Goal: Task Accomplishment & Management: Complete application form

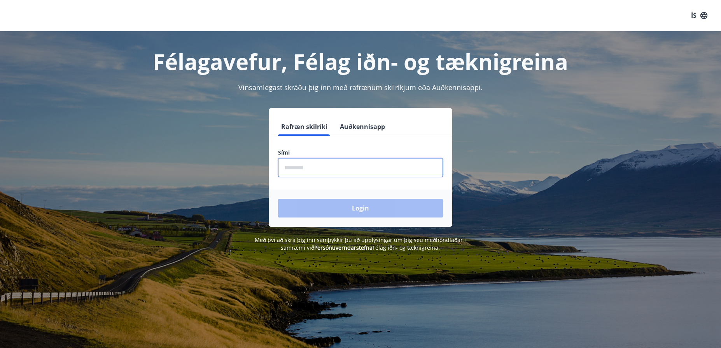
click at [304, 168] on input "phone" at bounding box center [360, 167] width 165 height 19
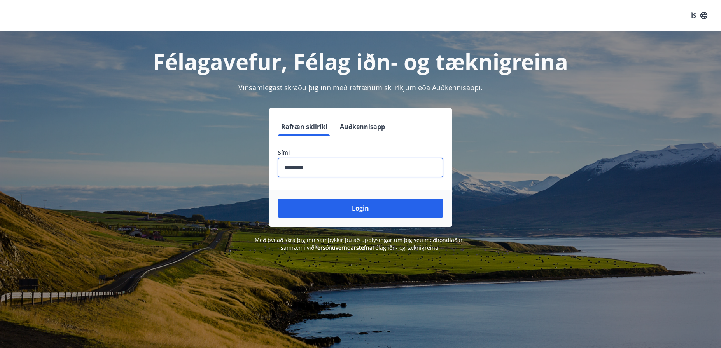
type input "********"
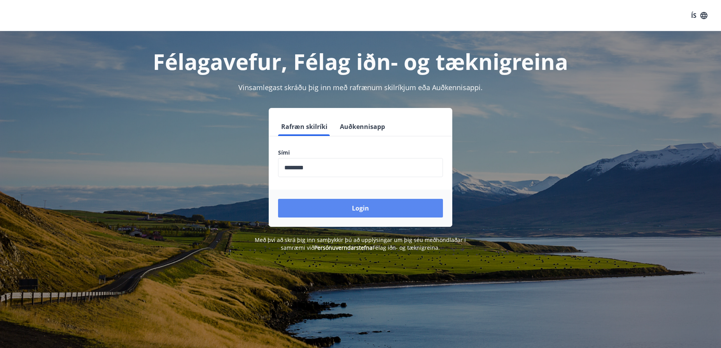
click at [357, 208] on button "Login" at bounding box center [360, 208] width 165 height 19
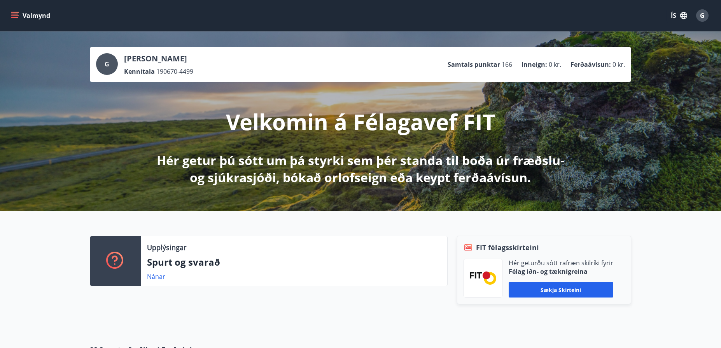
click at [14, 14] on icon "menu" at bounding box center [14, 14] width 7 height 1
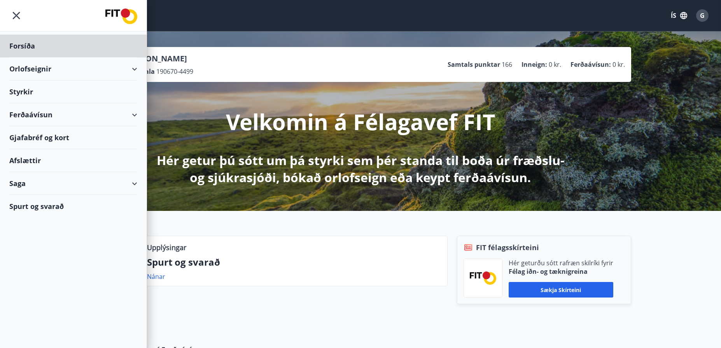
click at [25, 89] on div "Styrkir" at bounding box center [73, 91] width 128 height 23
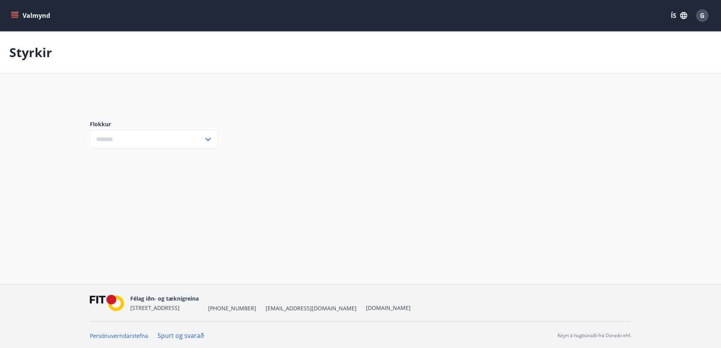
type input "***"
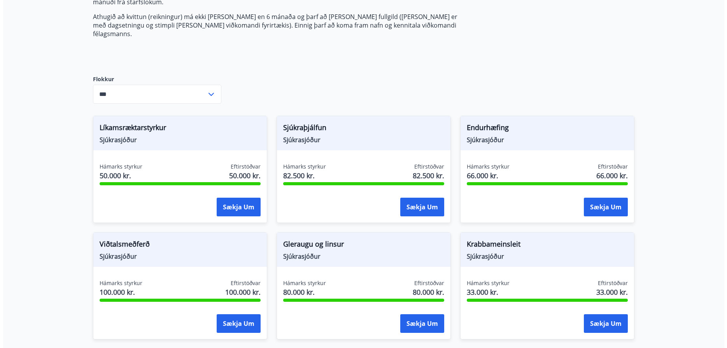
scroll to position [194, 0]
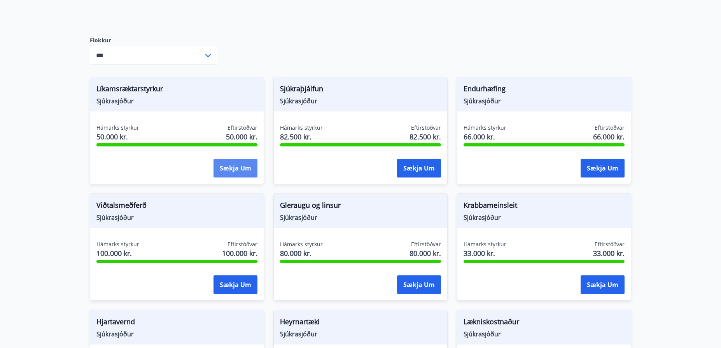
click at [236, 160] on button "Sækja um" at bounding box center [235, 168] width 44 height 19
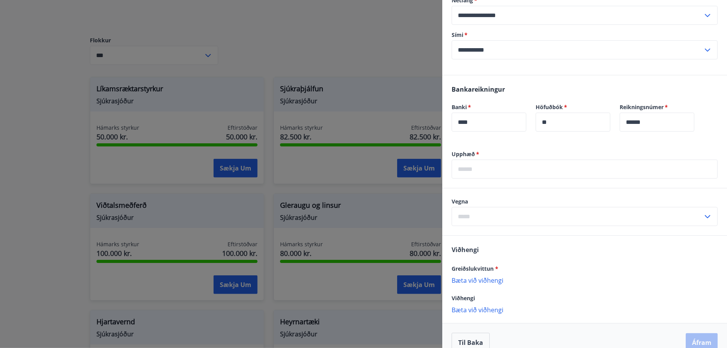
click at [463, 161] on input "text" at bounding box center [584, 169] width 266 height 19
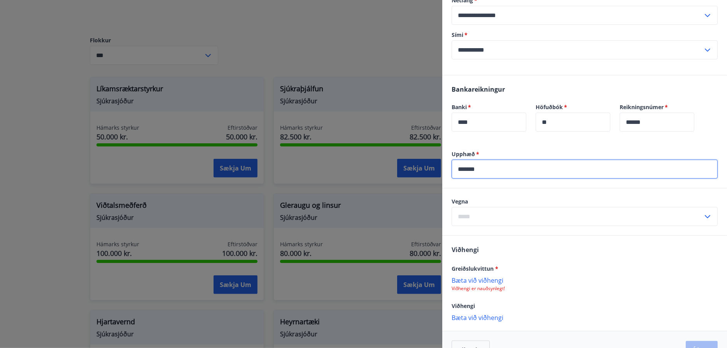
type input "*******"
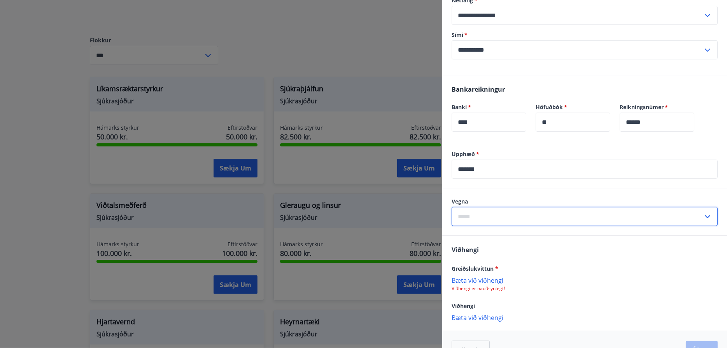
click at [479, 207] on input "text" at bounding box center [576, 216] width 251 height 19
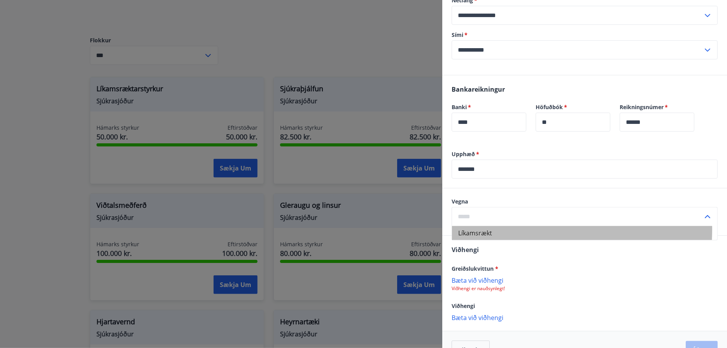
click at [493, 226] on li "Líkamsrækt" at bounding box center [584, 233] width 265 height 14
type input "**********"
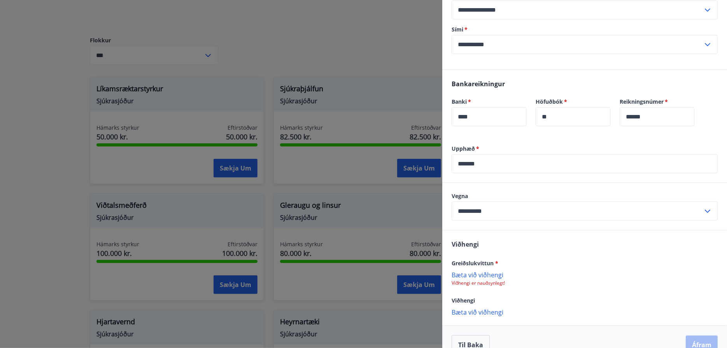
scroll to position [206, 0]
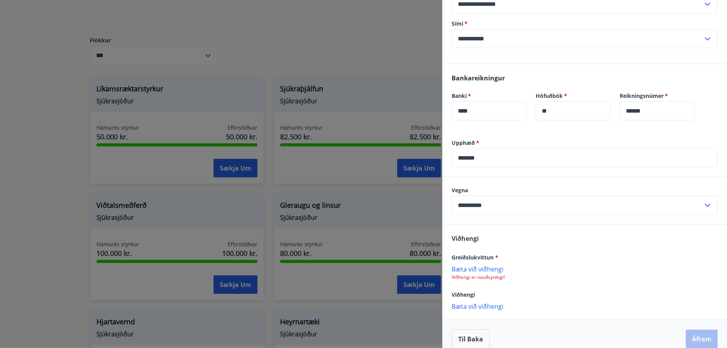
click at [481, 265] on p "Bæta við viðhengi" at bounding box center [584, 269] width 266 height 8
click at [698, 330] on button "Áfram" at bounding box center [701, 339] width 32 height 19
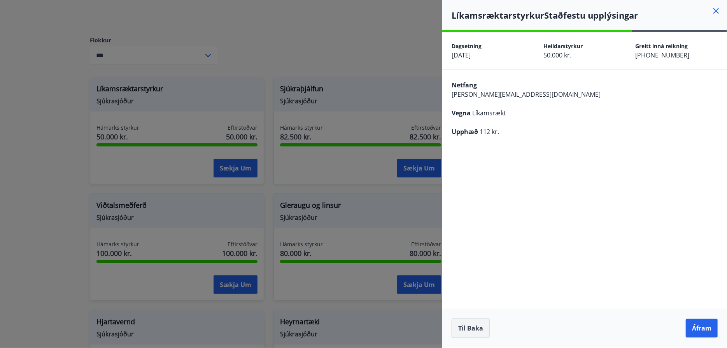
click at [467, 328] on button "Til baka" at bounding box center [470, 328] width 38 height 19
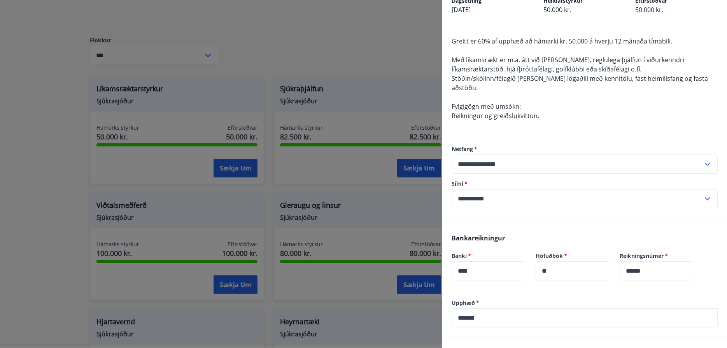
scroll to position [155, 0]
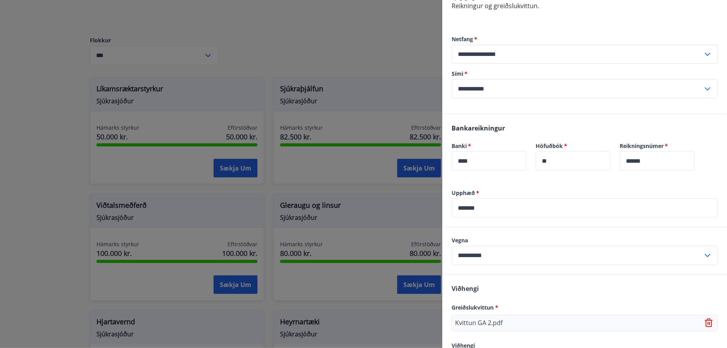
click at [487, 199] on input "*******" at bounding box center [584, 208] width 266 height 19
type input "******"
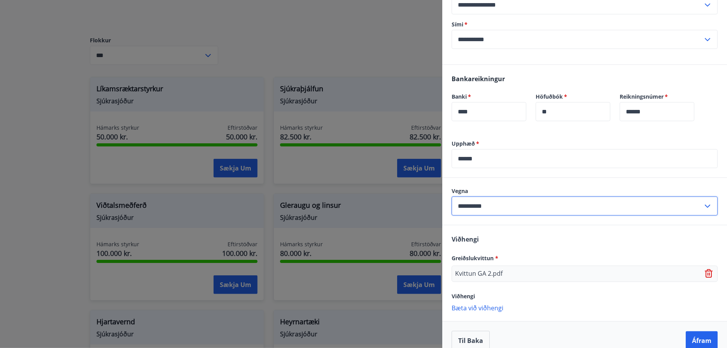
scroll to position [206, 0]
click at [694, 330] on button "Áfram" at bounding box center [701, 339] width 32 height 19
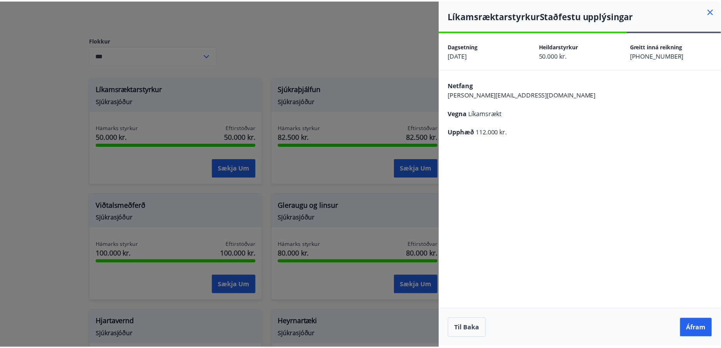
scroll to position [0, 0]
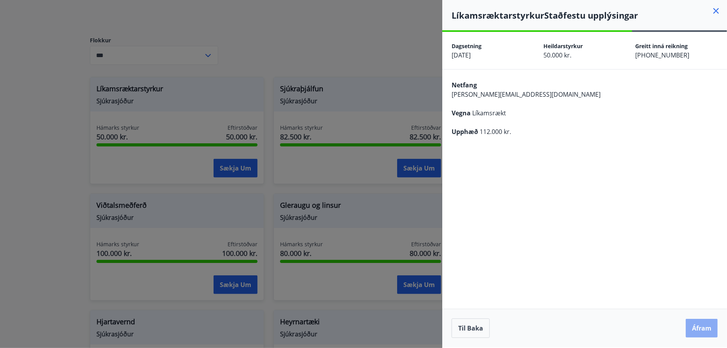
click at [702, 324] on button "Áfram" at bounding box center [701, 328] width 32 height 19
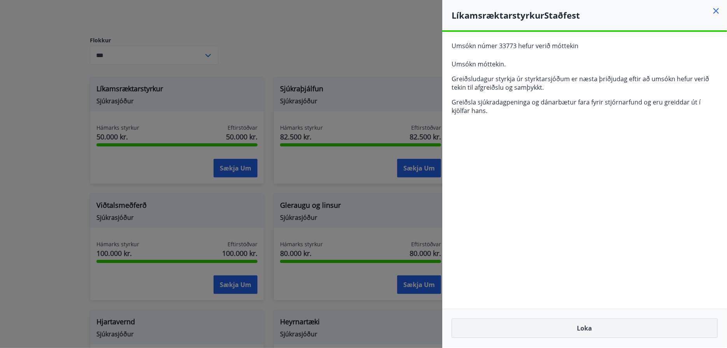
click at [585, 329] on button "Loka" at bounding box center [584, 328] width 266 height 19
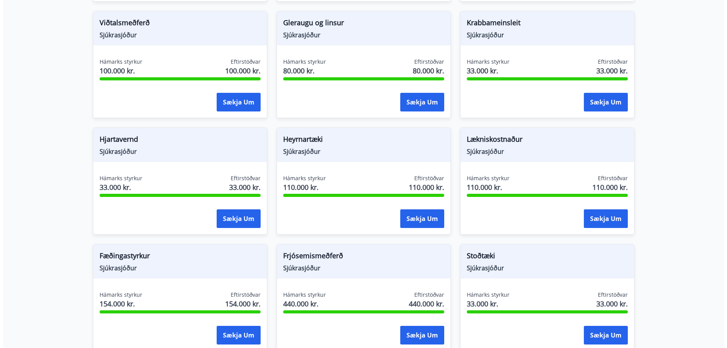
scroll to position [389, 0]
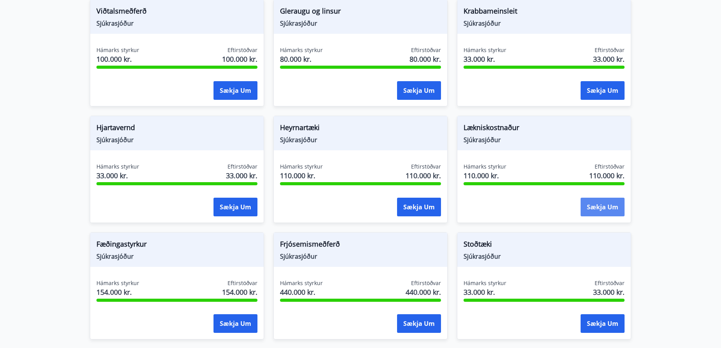
click at [603, 198] on button "Sækja um" at bounding box center [602, 207] width 44 height 19
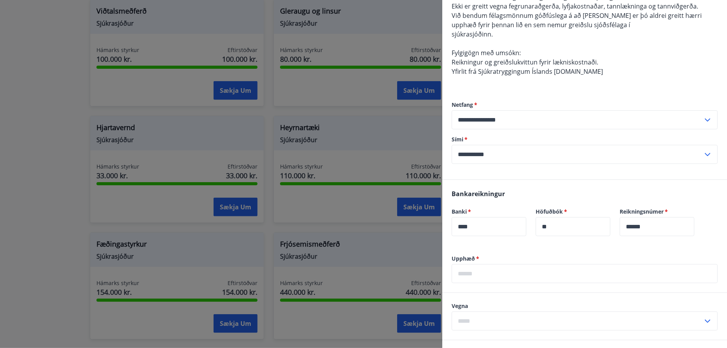
scroll to position [155, 0]
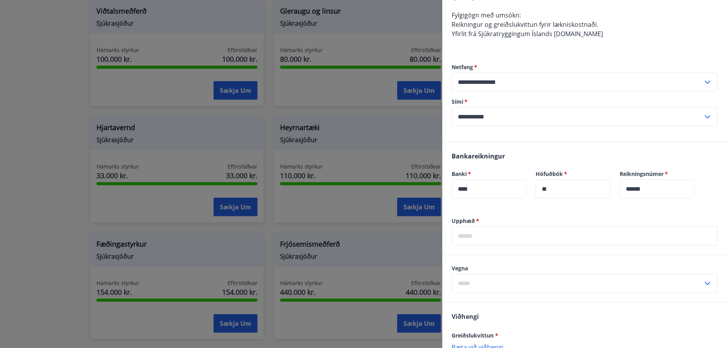
click at [467, 231] on input "text" at bounding box center [584, 236] width 266 height 19
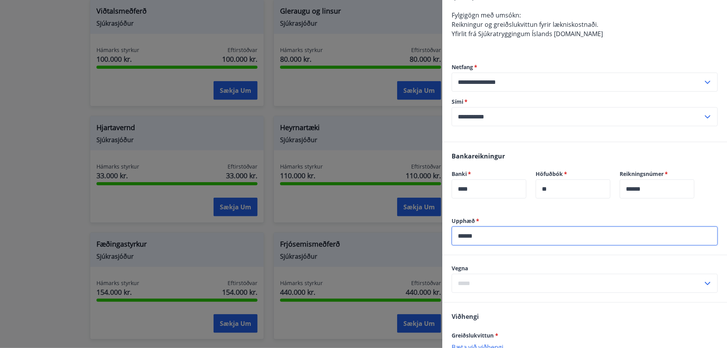
type input "******"
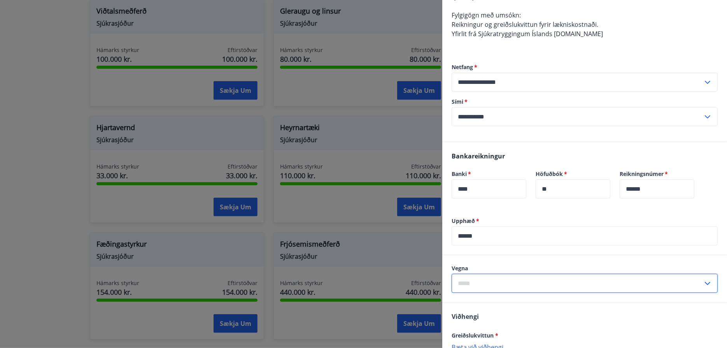
click at [483, 283] on input "text" at bounding box center [576, 283] width 251 height 19
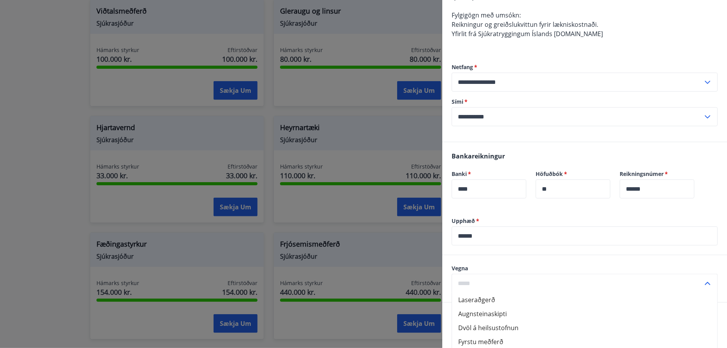
scroll to position [194, 0]
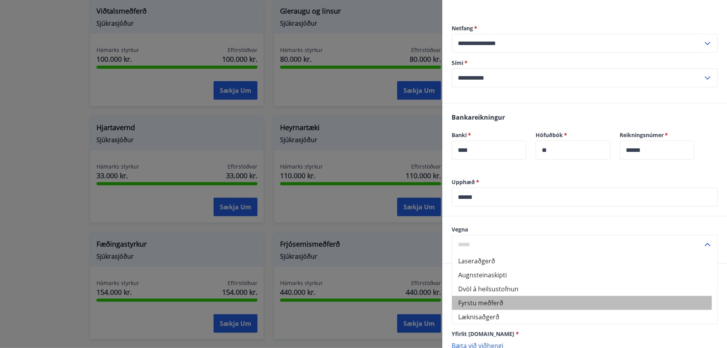
click at [470, 302] on li "Fyrstu meðferð" at bounding box center [584, 303] width 265 height 14
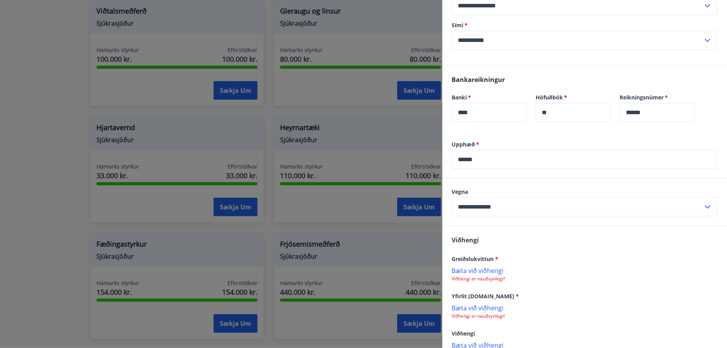
scroll to position [272, 0]
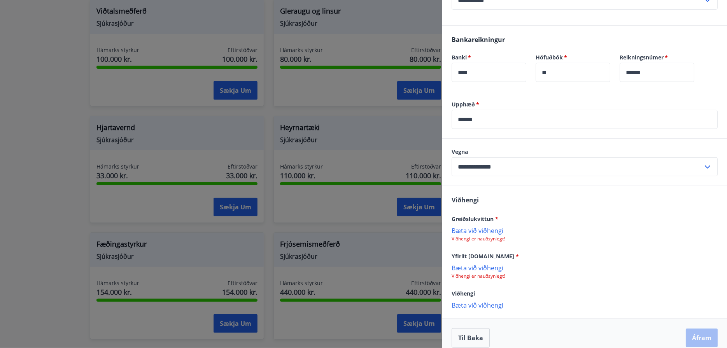
click at [473, 231] on p "Bæta við viðhengi" at bounding box center [584, 231] width 266 height 8
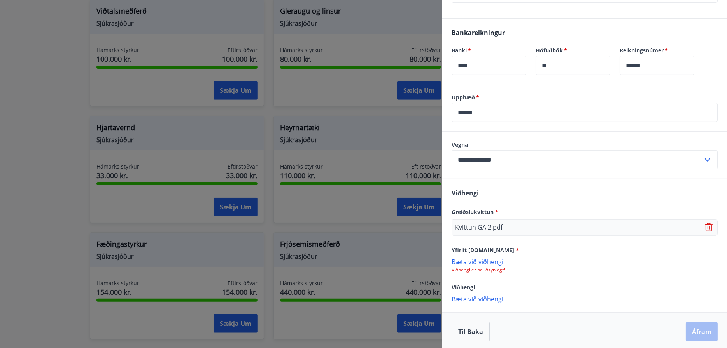
scroll to position [281, 0]
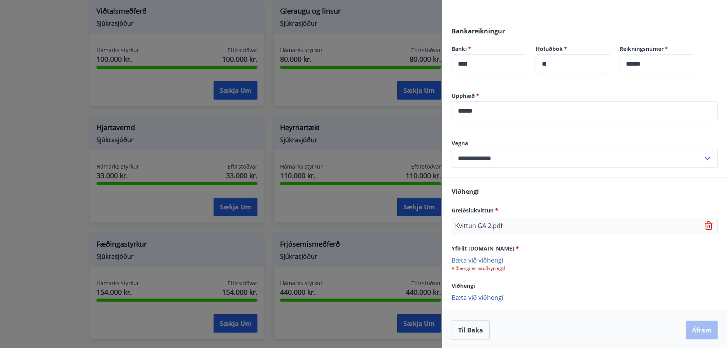
click at [470, 160] on input "**********" at bounding box center [576, 158] width 251 height 19
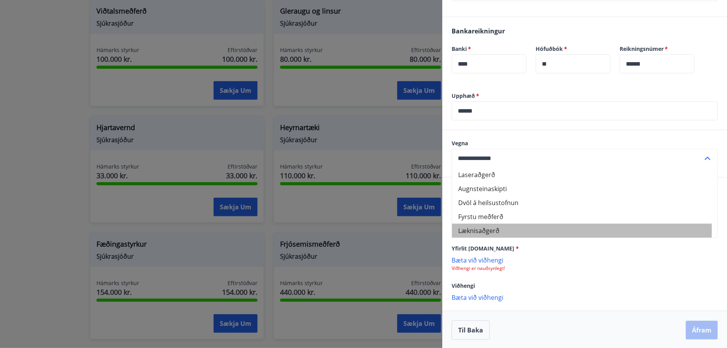
click at [471, 230] on li "Læknisaðgerð" at bounding box center [584, 231] width 265 height 14
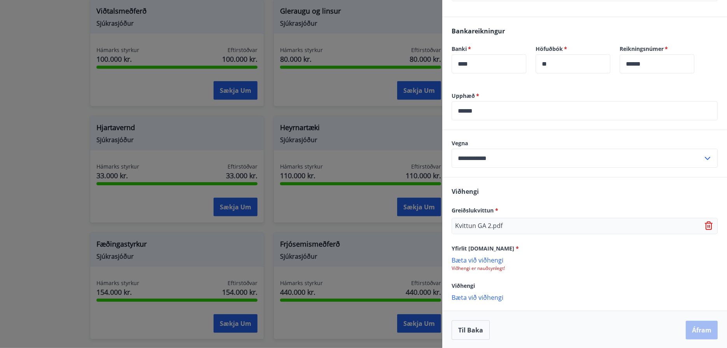
click at [579, 331] on div "Til baka Áfram" at bounding box center [584, 330] width 266 height 19
click at [561, 193] on div "Viðhengi Greiðslukvittun * Kvittun GA 2.pdf Yfirlit [DOMAIN_NAME] * [PERSON_NAM…" at bounding box center [584, 244] width 285 height 133
click at [582, 293] on p "Bæta við viðhengi" at bounding box center [584, 297] width 266 height 8
click at [592, 282] on div "Viðhengi" at bounding box center [584, 285] width 266 height 9
click at [477, 157] on input "**********" at bounding box center [576, 158] width 251 height 19
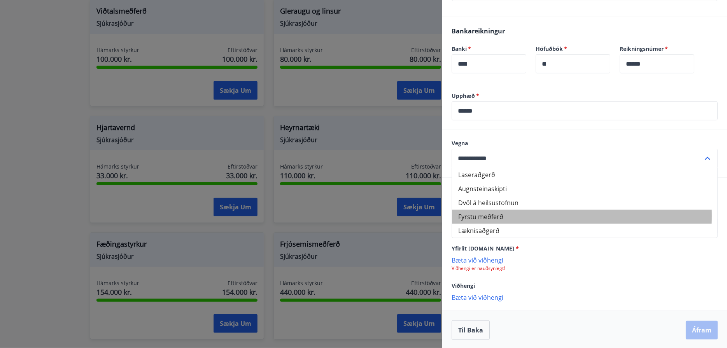
click at [479, 215] on li "Fyrstu meðferð" at bounding box center [584, 217] width 265 height 14
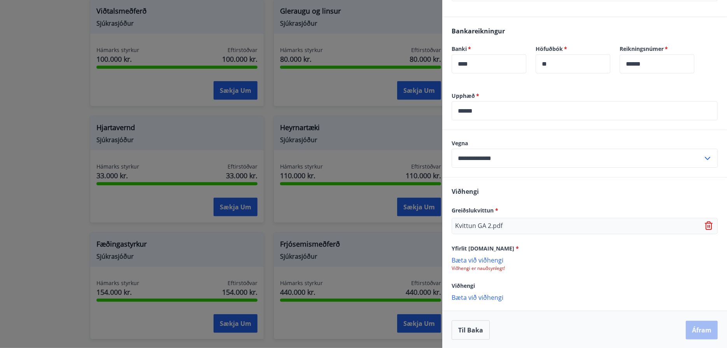
click at [538, 332] on div "Til baka Áfram" at bounding box center [584, 330] width 266 height 19
click at [528, 222] on div "Kvittun GA 2.pdf" at bounding box center [584, 226] width 266 height 16
click at [498, 184] on div "Viðhengi Greiðslukvittun * Kvittun GA 2.pdf Yfirlit [DOMAIN_NAME] * [PERSON_NAM…" at bounding box center [584, 244] width 285 height 133
click at [499, 124] on div "Upphæð   * ****** ​" at bounding box center [584, 111] width 285 height 38
click at [584, 265] on p "Viðhengi er nauðsynlegt!" at bounding box center [584, 268] width 266 height 6
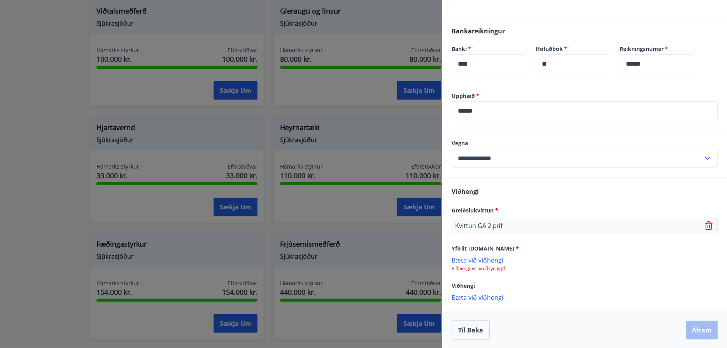
scroll to position [0, 0]
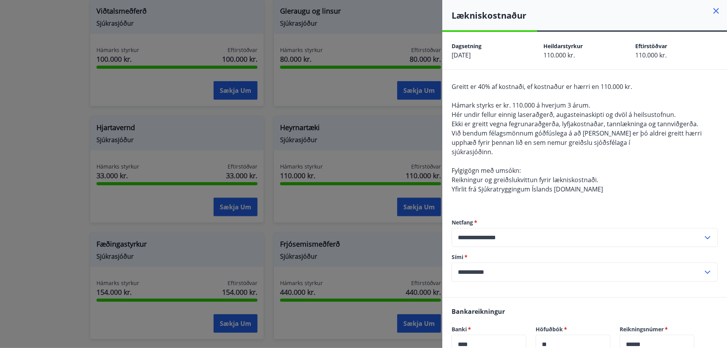
click at [485, 121] on span "Ekki er greitt vegna fegrunaraðgerða, lyfjakostnaðar, tannlækninga og tannviðge…" at bounding box center [574, 124] width 246 height 9
click at [542, 84] on span "Greitt er 40% af kostnaði, ef kostnaður er hærri en 110.000 kr." at bounding box center [541, 86] width 180 height 9
click at [556, 177] on span "Reikningur og greiðslukvittun fyrir lækniskostnaði." at bounding box center [524, 180] width 147 height 9
click at [500, 191] on span "Yfirlit frá Sjúkratryggingum Íslands [DOMAIN_NAME]" at bounding box center [526, 189] width 151 height 9
click at [528, 130] on span "Við bendum félagsmönnum góðfúslega á að [PERSON_NAME] er þó aldrei greitt hærri…" at bounding box center [576, 138] width 250 height 18
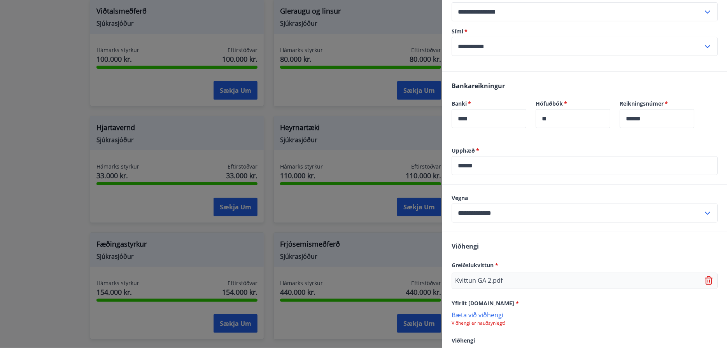
scroll to position [233, 0]
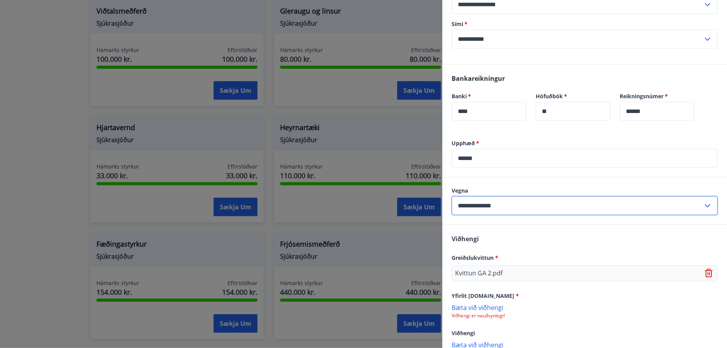
click at [525, 208] on input "**********" at bounding box center [576, 205] width 251 height 19
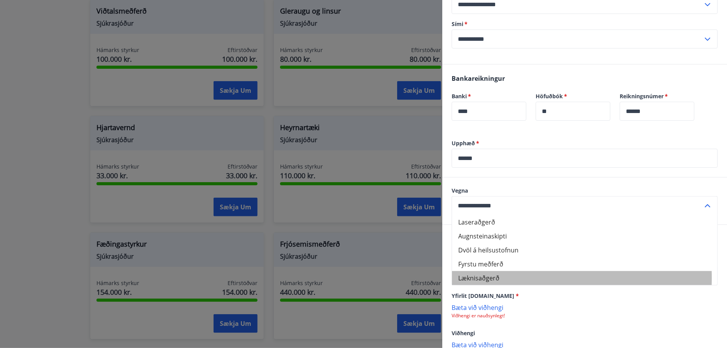
click at [469, 278] on li "Læknisaðgerð" at bounding box center [584, 278] width 265 height 14
type input "**********"
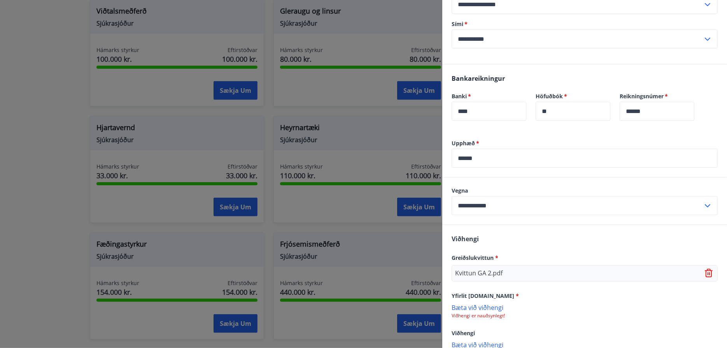
click at [597, 234] on div "Viðhengi Greiðslukvittun * Kvittun GA 2.pdf Yfirlit [DOMAIN_NAME] * [PERSON_NAM…" at bounding box center [584, 291] width 285 height 133
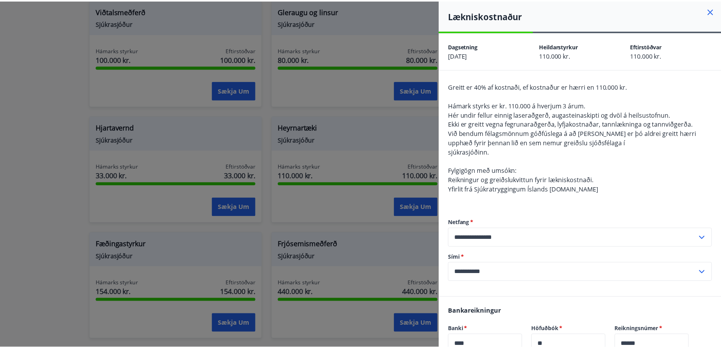
scroll to position [0, 0]
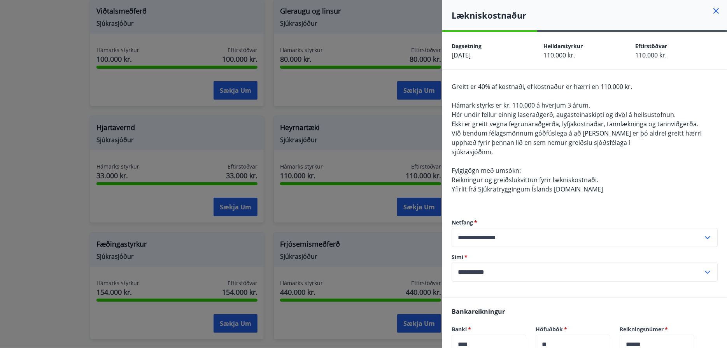
click at [713, 10] on icon at bounding box center [715, 10] width 5 height 5
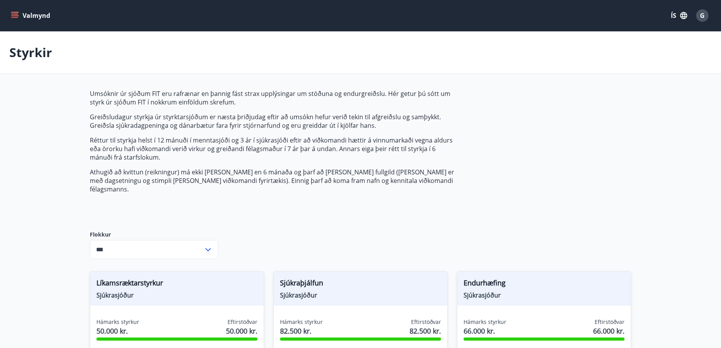
click at [12, 15] on icon "menu" at bounding box center [15, 16] width 8 height 8
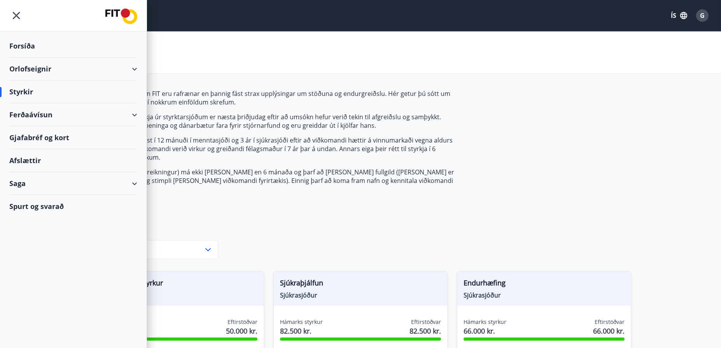
click at [28, 69] on div "Orlofseignir" at bounding box center [73, 69] width 128 height 23
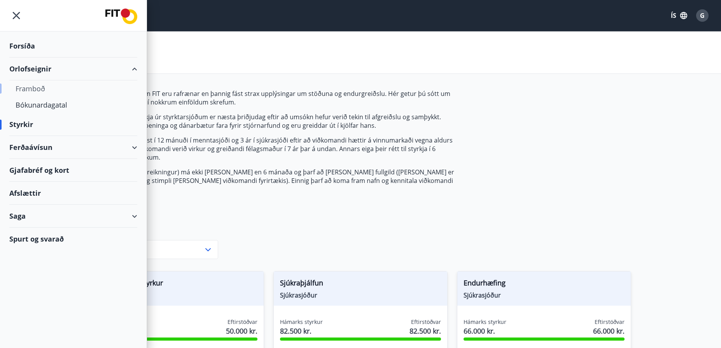
click at [32, 87] on div "Framboð" at bounding box center [73, 88] width 115 height 16
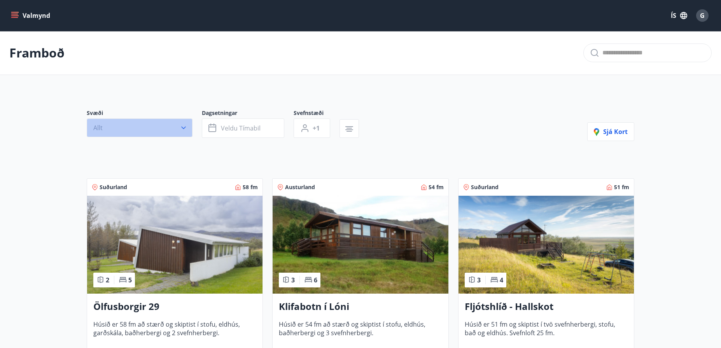
click at [105, 129] on button "Allt" at bounding box center [140, 128] width 106 height 19
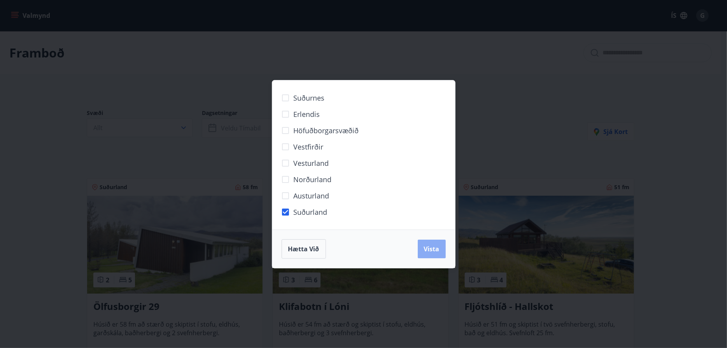
click at [429, 250] on span "Vista" at bounding box center [432, 249] width 16 height 9
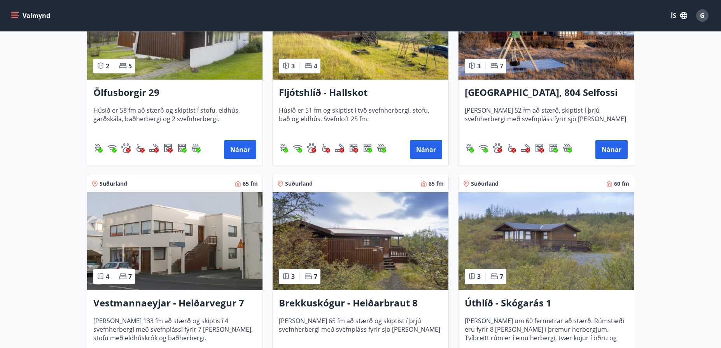
scroll to position [272, 0]
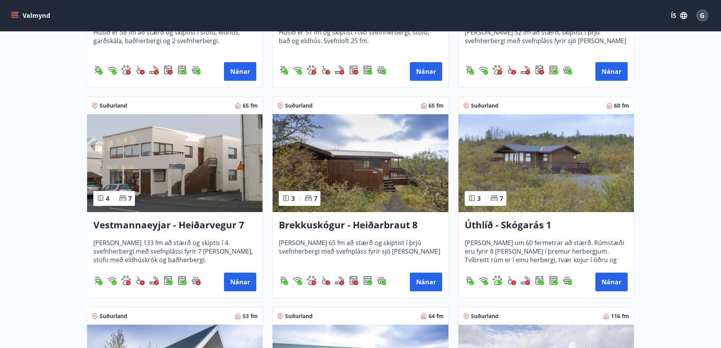
click at [156, 165] on img at bounding box center [174, 163] width 175 height 98
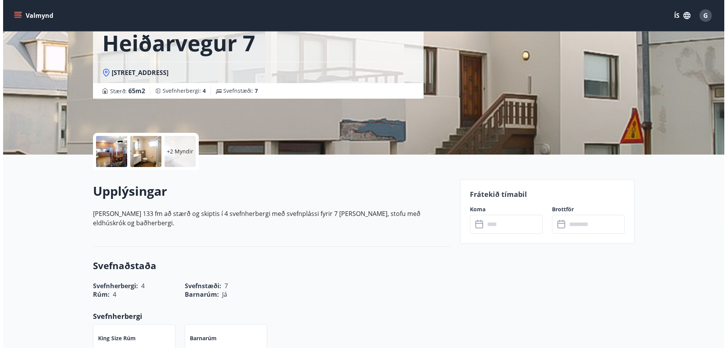
scroll to position [39, 0]
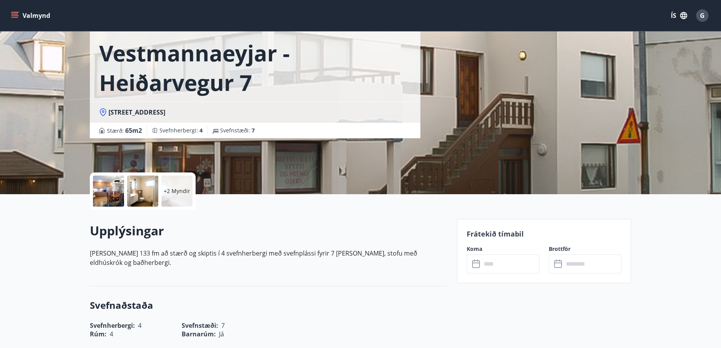
click at [112, 191] on div at bounding box center [108, 191] width 31 height 31
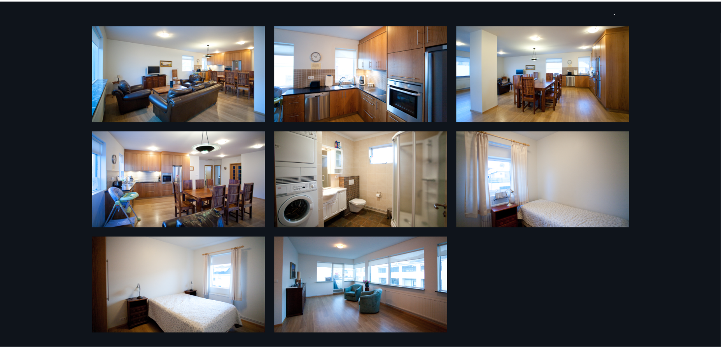
scroll to position [0, 0]
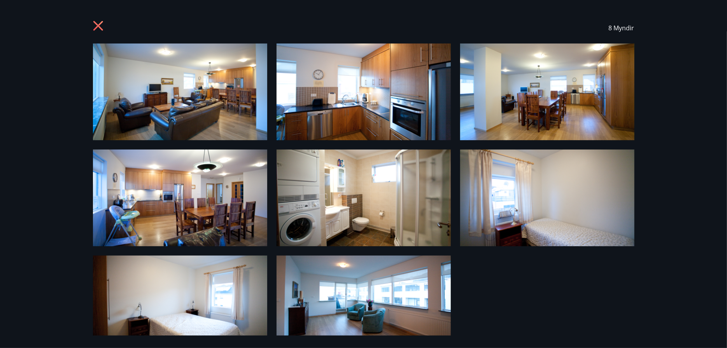
click at [100, 24] on icon at bounding box center [99, 27] width 12 height 12
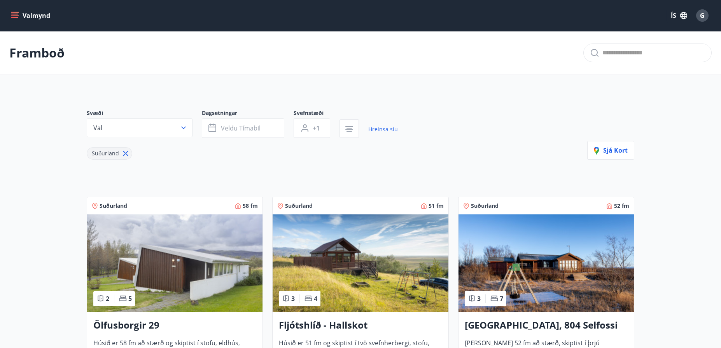
click at [123, 153] on icon at bounding box center [125, 153] width 9 height 9
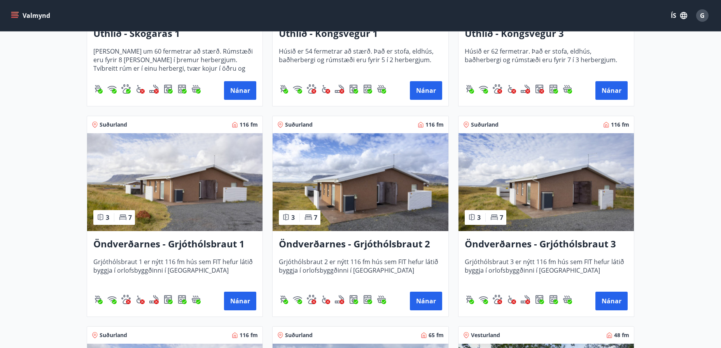
scroll to position [1399, 0]
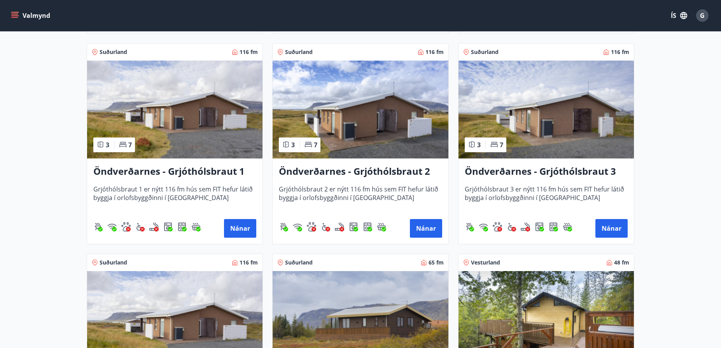
click at [189, 117] on img at bounding box center [174, 110] width 175 height 98
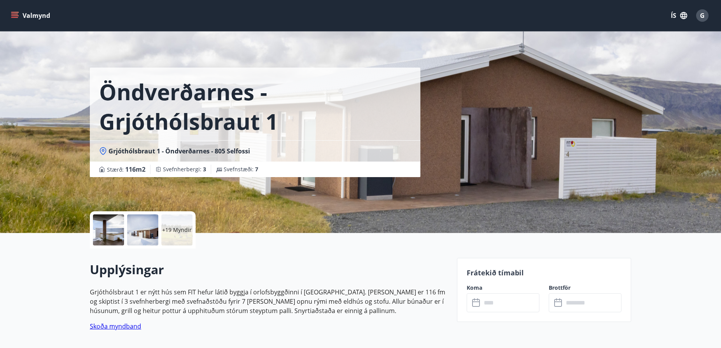
click at [108, 230] on div at bounding box center [108, 230] width 31 height 31
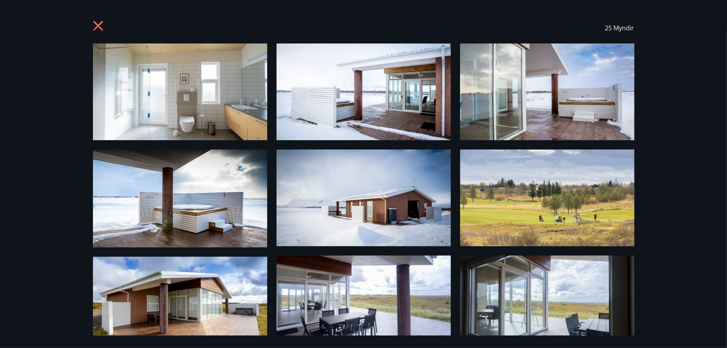
click at [187, 105] on img at bounding box center [180, 92] width 174 height 97
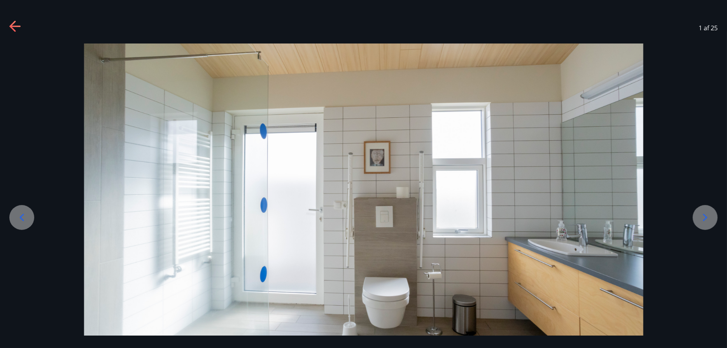
click at [706, 215] on icon at bounding box center [705, 217] width 12 height 12
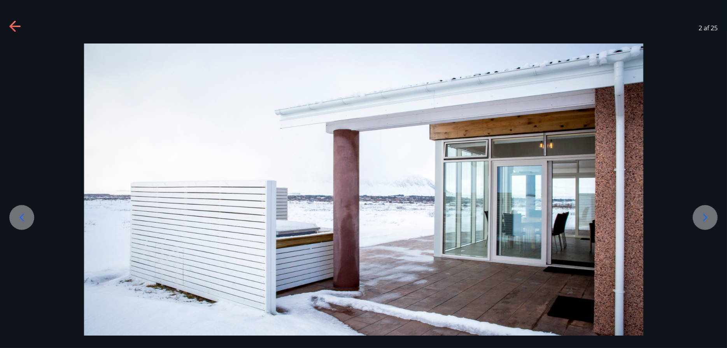
click at [706, 215] on icon at bounding box center [705, 217] width 12 height 12
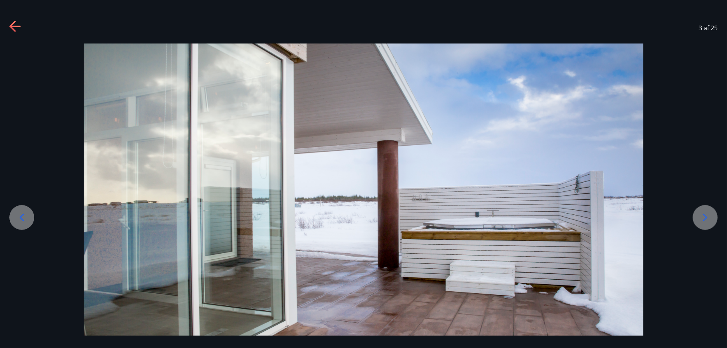
click at [706, 215] on icon at bounding box center [705, 217] width 12 height 12
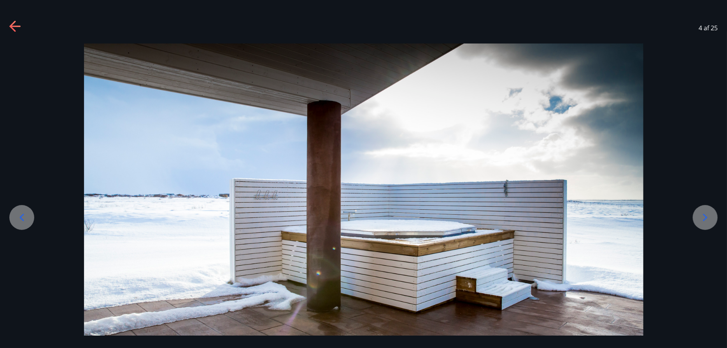
click at [706, 215] on icon at bounding box center [705, 217] width 12 height 12
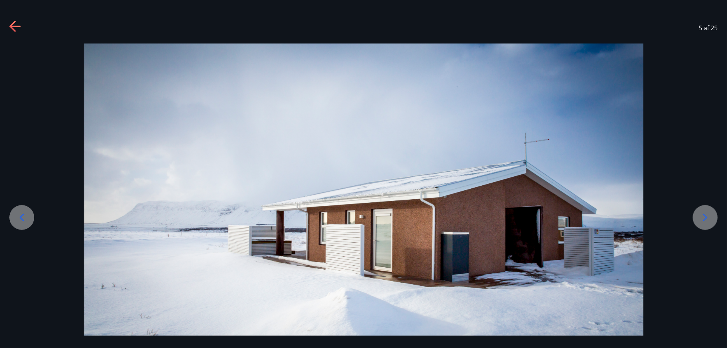
click at [706, 215] on icon at bounding box center [705, 217] width 12 height 12
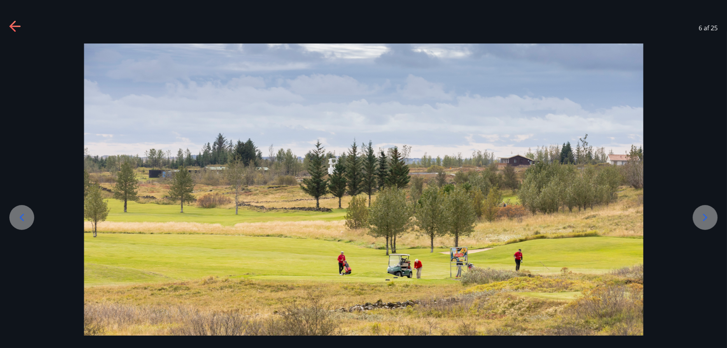
click at [706, 215] on icon at bounding box center [705, 217] width 12 height 12
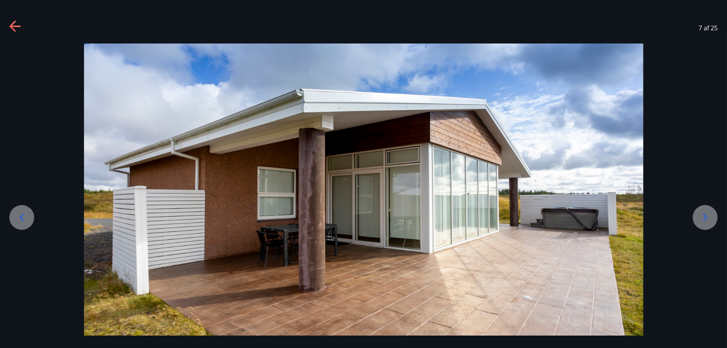
click at [706, 215] on icon at bounding box center [705, 217] width 12 height 12
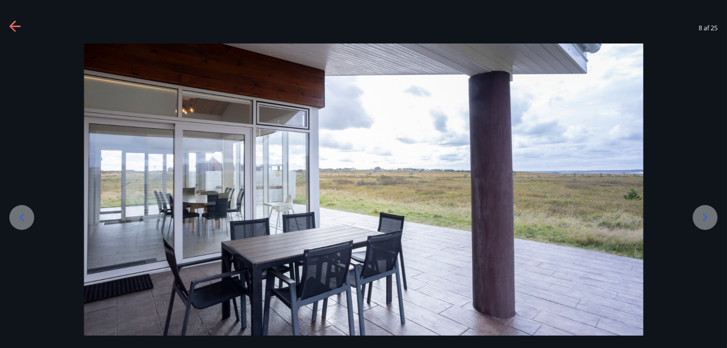
click at [706, 215] on icon at bounding box center [705, 217] width 12 height 12
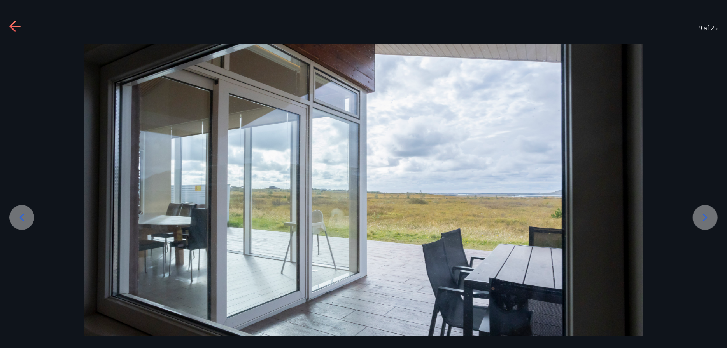
click at [706, 215] on icon at bounding box center [705, 217] width 12 height 12
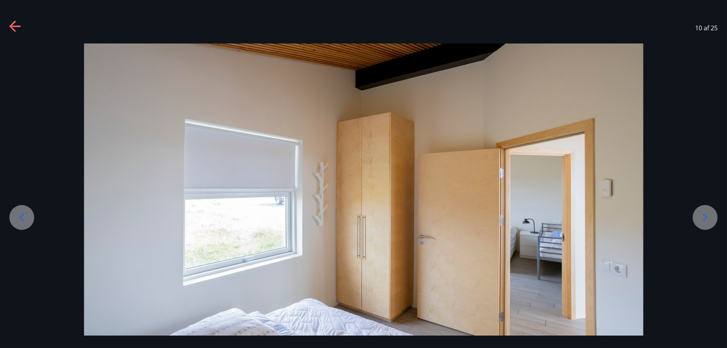
click at [706, 215] on icon at bounding box center [705, 217] width 12 height 12
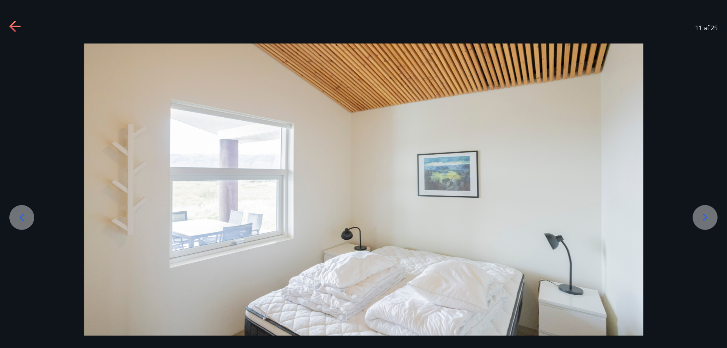
click at [706, 215] on icon at bounding box center [705, 217] width 12 height 12
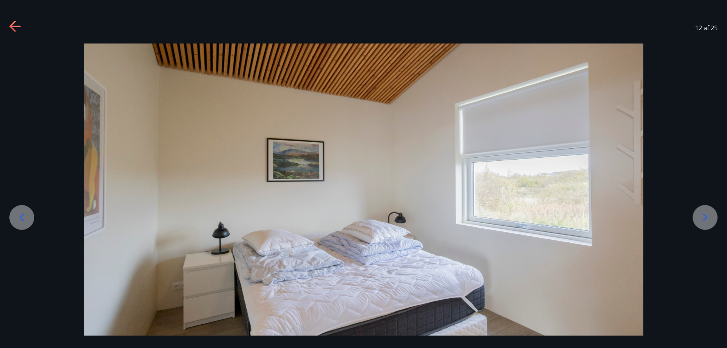
click at [706, 215] on icon at bounding box center [705, 217] width 12 height 12
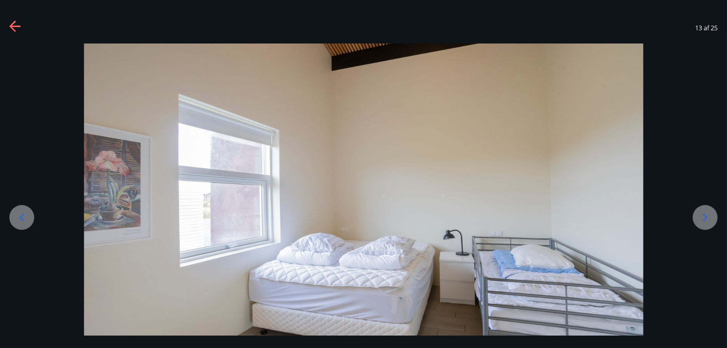
click at [706, 215] on icon at bounding box center [705, 217] width 12 height 12
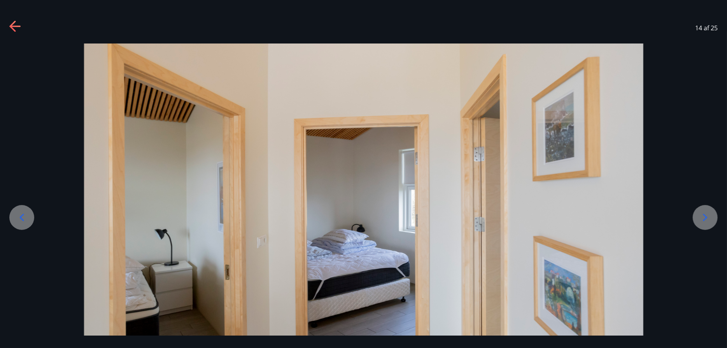
click at [706, 215] on icon at bounding box center [705, 217] width 12 height 12
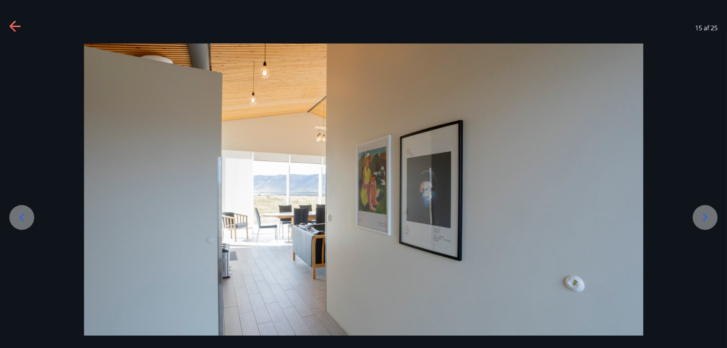
click at [706, 215] on icon at bounding box center [705, 217] width 12 height 12
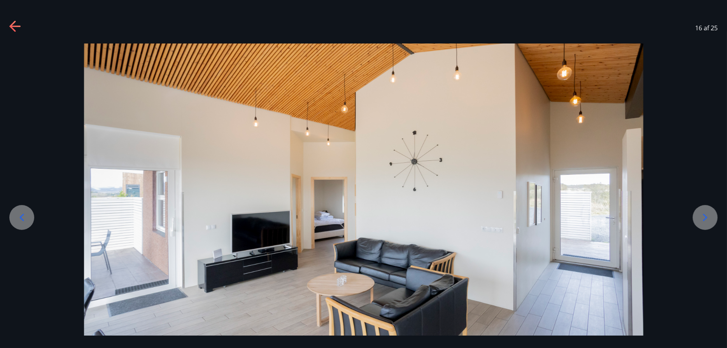
click at [706, 215] on icon at bounding box center [705, 217] width 12 height 12
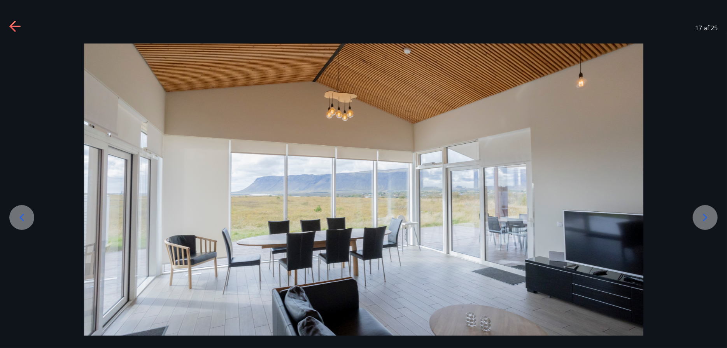
click at [706, 215] on icon at bounding box center [705, 217] width 12 height 12
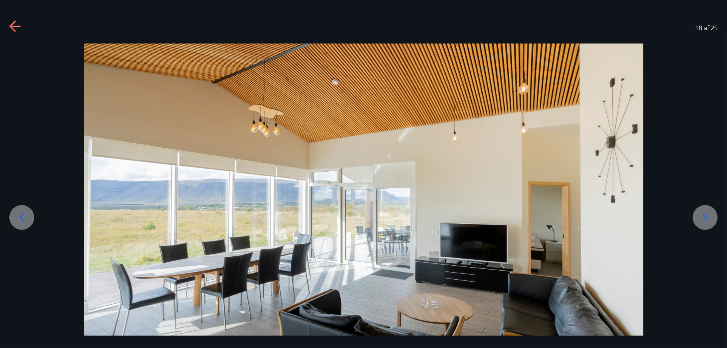
click at [706, 215] on icon at bounding box center [705, 217] width 12 height 12
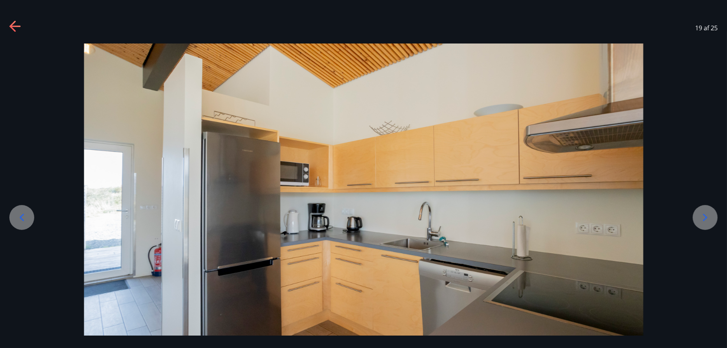
click at [706, 215] on icon at bounding box center [705, 217] width 12 height 12
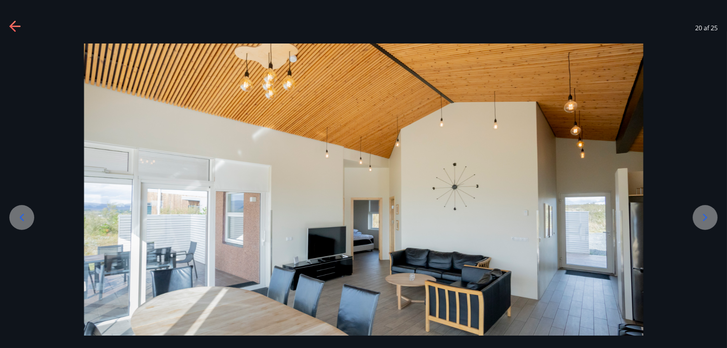
click at [706, 215] on icon at bounding box center [705, 217] width 12 height 12
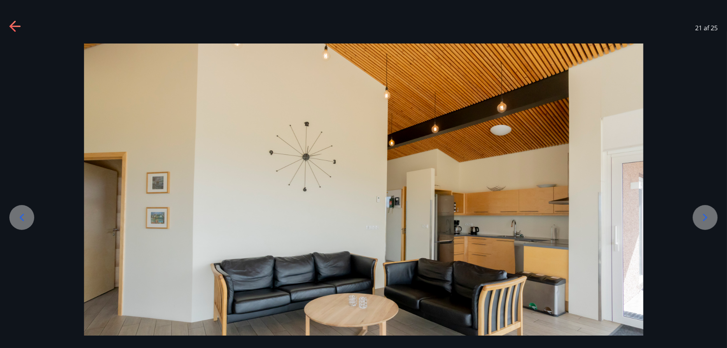
click at [10, 26] on icon at bounding box center [12, 26] width 6 height 11
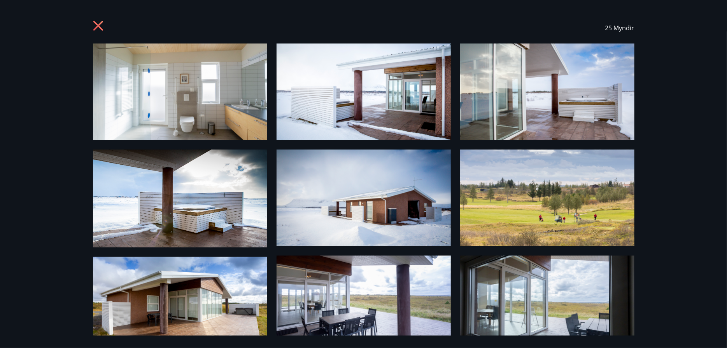
click at [98, 20] on div "25 Myndir" at bounding box center [363, 27] width 541 height 31
click at [102, 24] on icon at bounding box center [99, 27] width 12 height 12
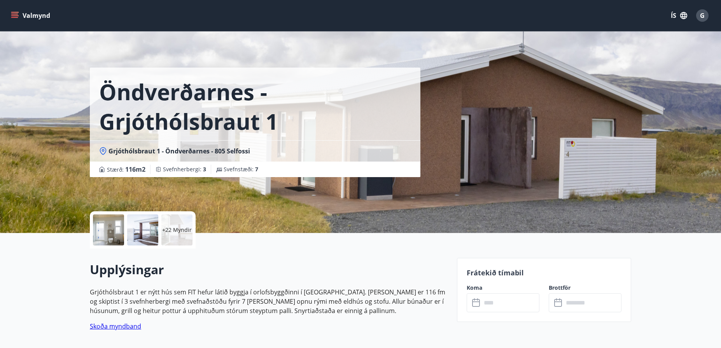
click at [476, 303] on icon at bounding box center [476, 303] width 9 height 9
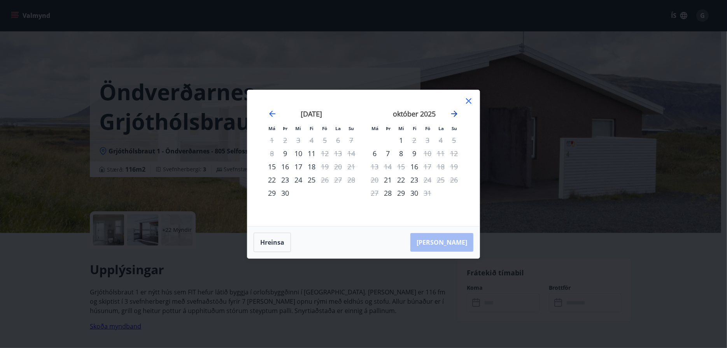
click at [454, 113] on icon "Move forward to switch to the next month." at bounding box center [453, 113] width 9 height 9
click at [452, 115] on icon "Move forward to switch to the next month." at bounding box center [453, 113] width 9 height 9
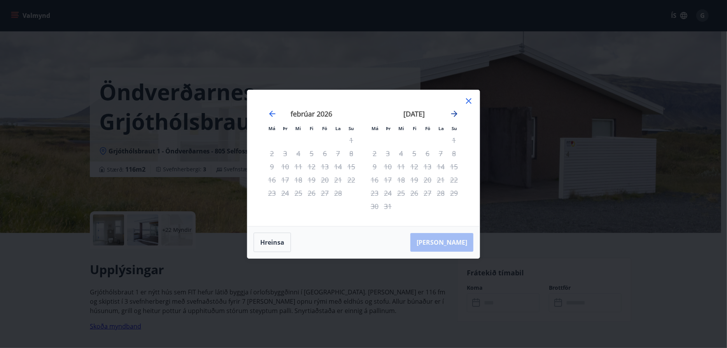
click at [452, 115] on icon "Move forward to switch to the next month." at bounding box center [453, 113] width 9 height 9
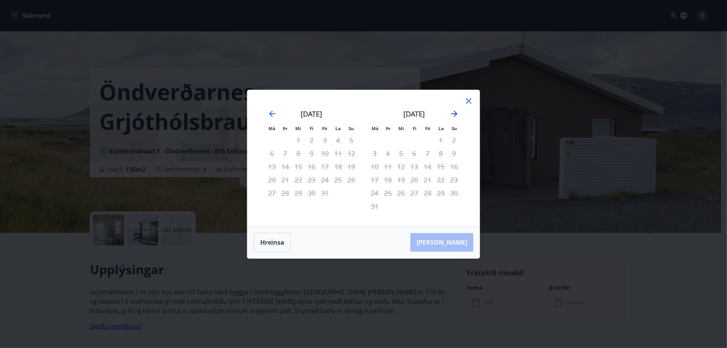
click at [452, 115] on icon "Move forward to switch to the next month." at bounding box center [453, 113] width 9 height 9
click at [468, 100] on icon at bounding box center [468, 100] width 9 height 9
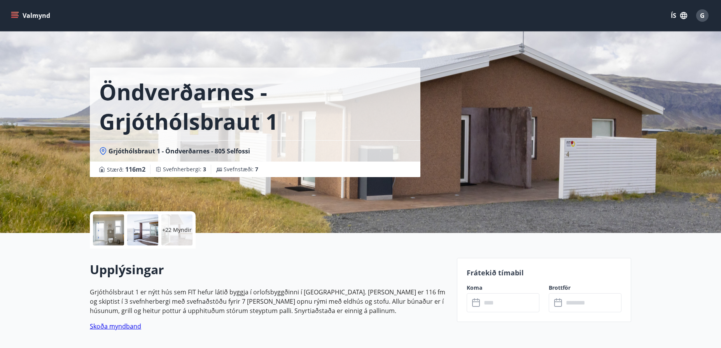
click at [12, 14] on icon "menu" at bounding box center [15, 16] width 8 height 8
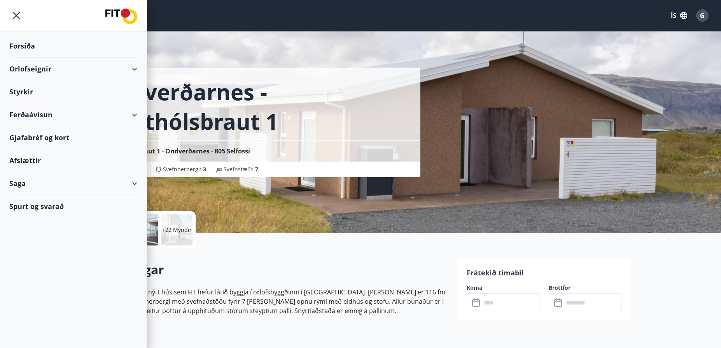
click at [34, 68] on div "Orlofseignir" at bounding box center [73, 69] width 128 height 23
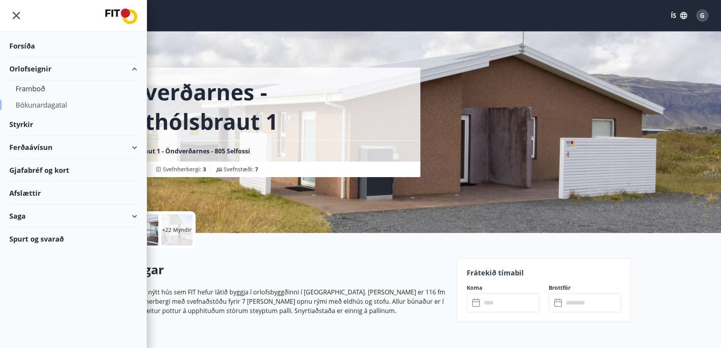
click at [38, 104] on div "Bókunardagatal" at bounding box center [73, 105] width 115 height 16
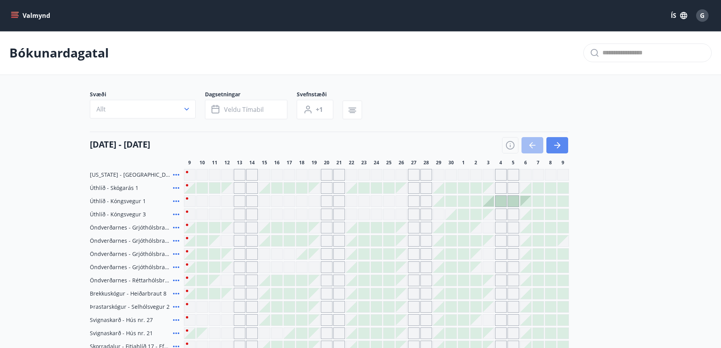
click at [556, 144] on icon "button" at bounding box center [556, 145] width 9 height 9
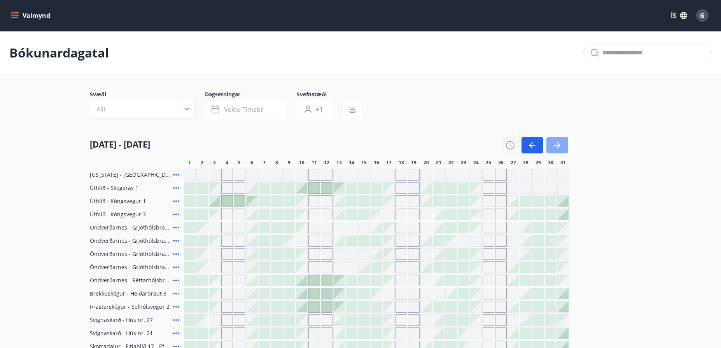
click at [557, 144] on icon "button" at bounding box center [556, 145] width 9 height 9
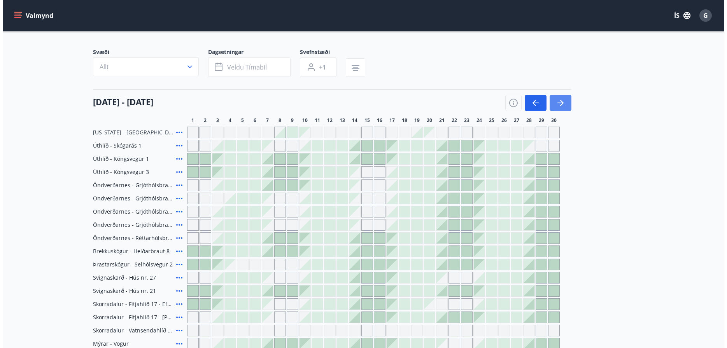
scroll to position [117, 0]
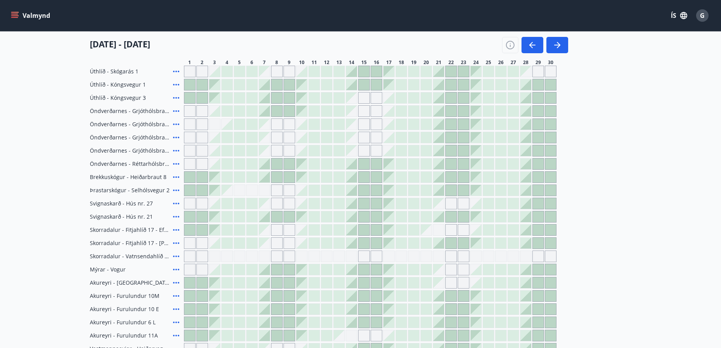
click at [175, 111] on icon at bounding box center [175, 111] width 9 height 9
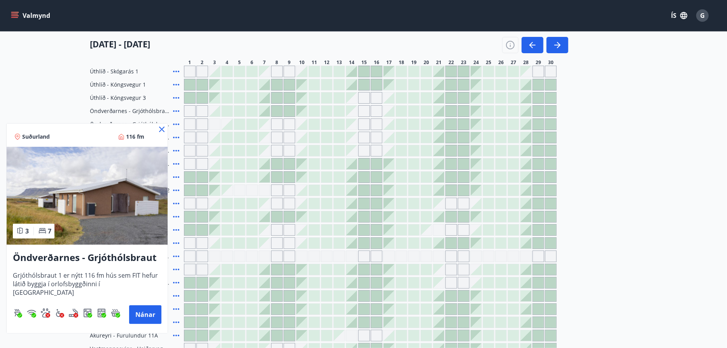
click at [161, 128] on icon at bounding box center [161, 129] width 5 height 5
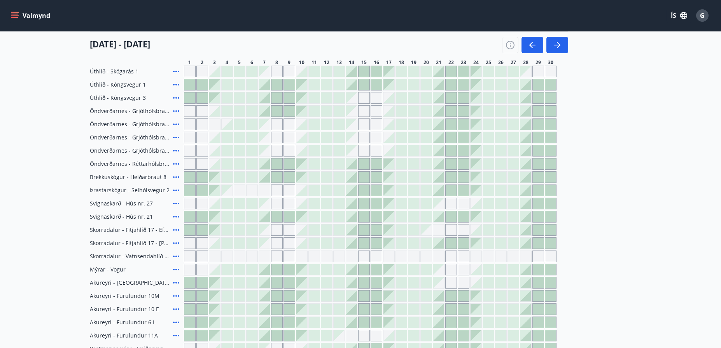
drag, startPoint x: 557, startPoint y: 40, endPoint x: 292, endPoint y: 178, distance: 298.9
click at [558, 42] on icon "button" at bounding box center [556, 44] width 9 height 9
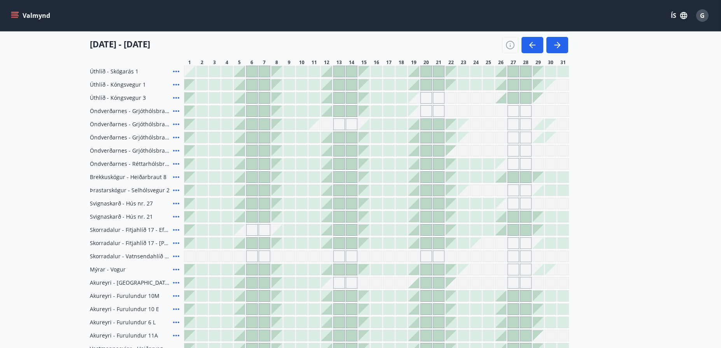
click at [175, 162] on icon at bounding box center [175, 163] width 9 height 9
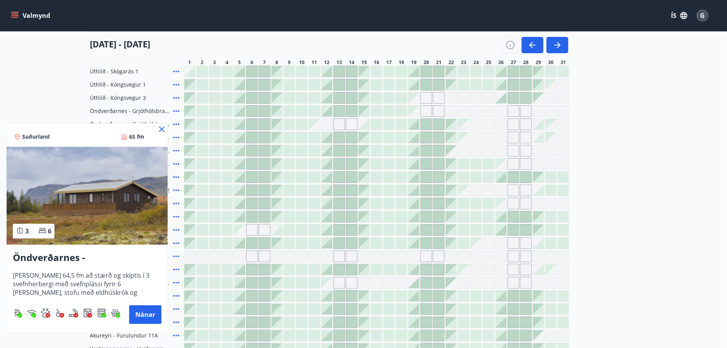
click at [161, 127] on icon at bounding box center [161, 129] width 9 height 9
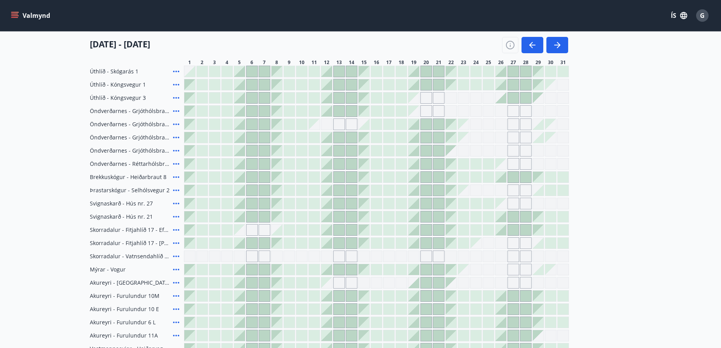
click at [175, 162] on icon at bounding box center [175, 163] width 9 height 9
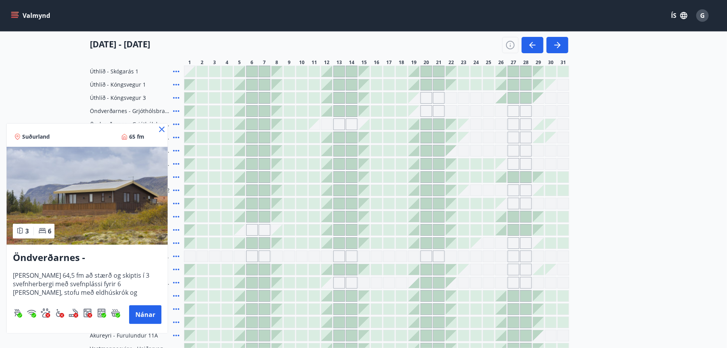
click at [160, 129] on icon at bounding box center [161, 129] width 9 height 9
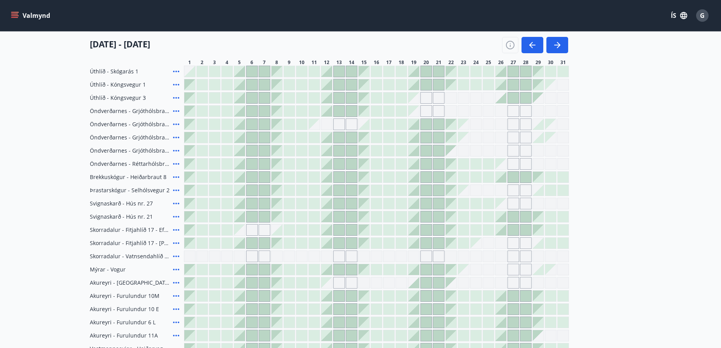
click at [176, 163] on icon at bounding box center [176, 164] width 6 height 2
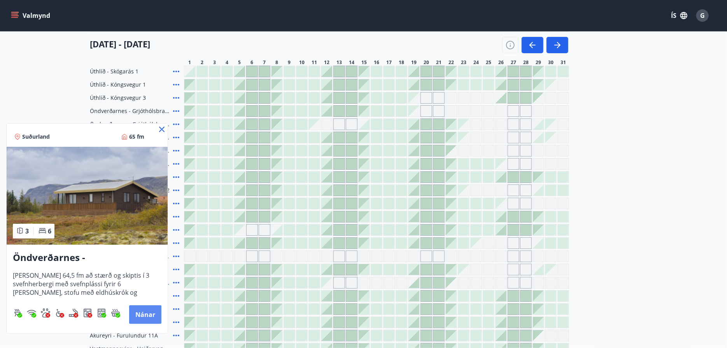
click at [138, 313] on button "Nánar" at bounding box center [145, 315] width 32 height 19
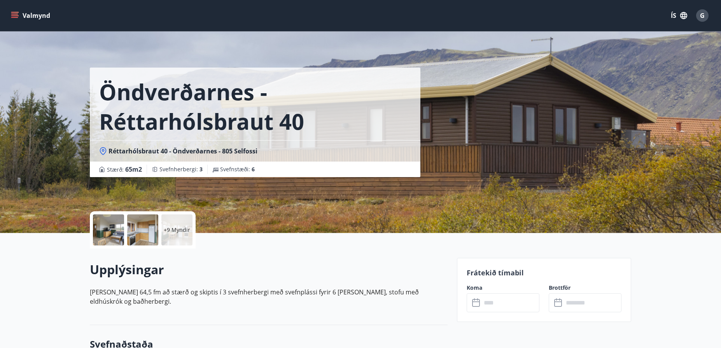
click at [112, 232] on div at bounding box center [108, 230] width 31 height 31
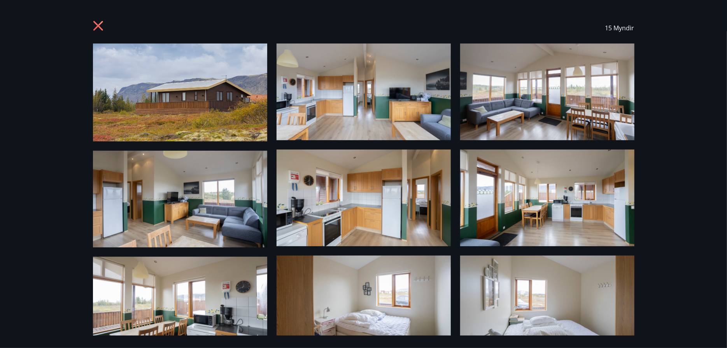
click at [97, 24] on icon at bounding box center [98, 26] width 10 height 10
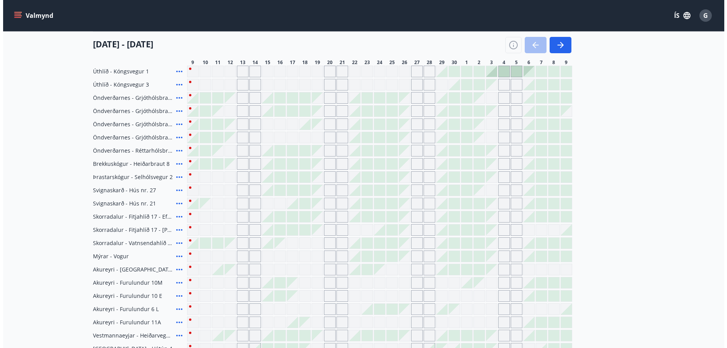
scroll to position [79, 0]
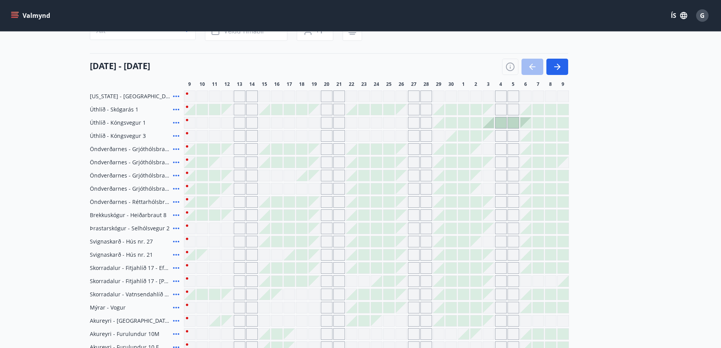
click at [176, 149] on icon at bounding box center [176, 149] width 6 height 2
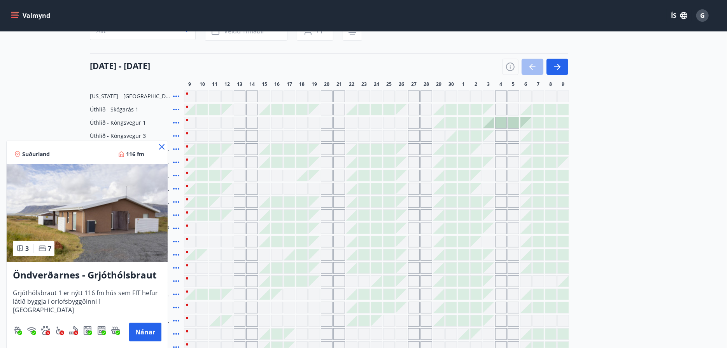
click at [105, 220] on img at bounding box center [87, 213] width 161 height 98
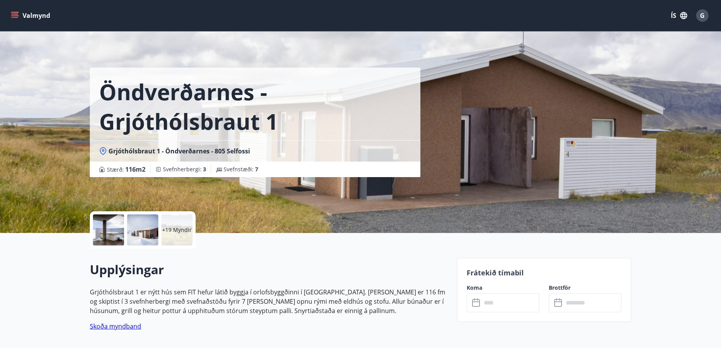
click at [108, 232] on div at bounding box center [108, 230] width 31 height 31
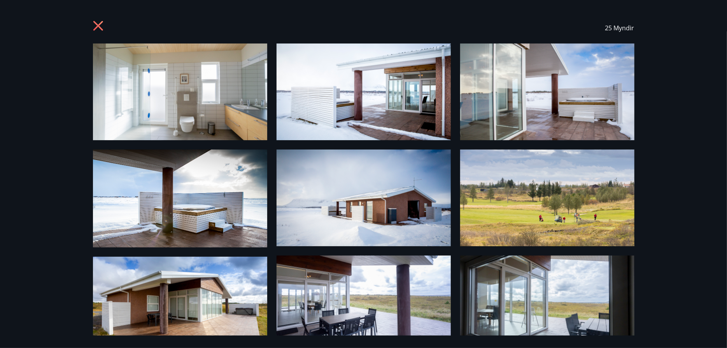
click at [96, 23] on icon at bounding box center [98, 26] width 10 height 10
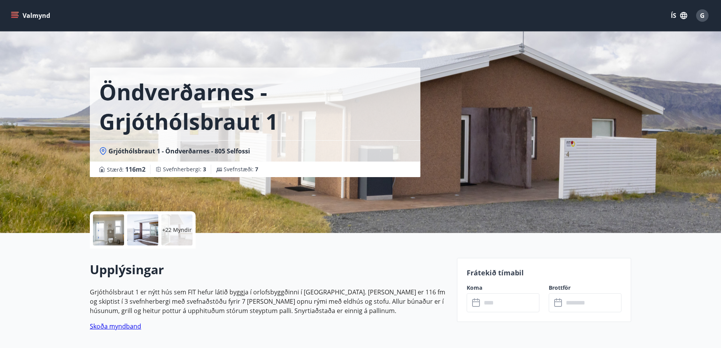
click at [473, 302] on icon at bounding box center [476, 303] width 9 height 9
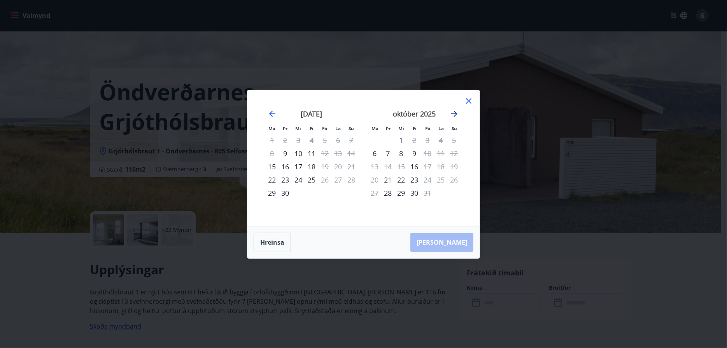
click at [454, 114] on icon "Move forward to switch to the next month." at bounding box center [454, 114] width 6 height 6
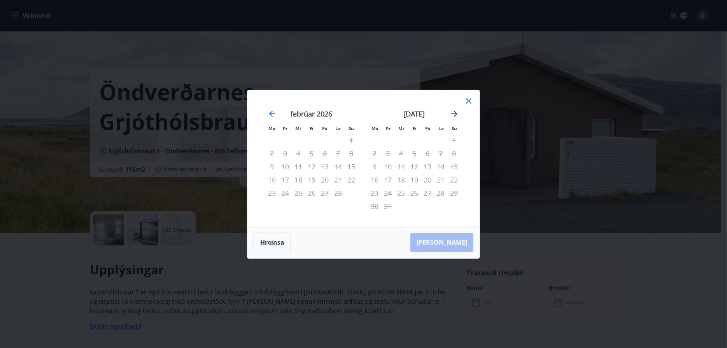
click at [454, 114] on icon "Move forward to switch to the next month." at bounding box center [454, 114] width 6 height 6
click at [468, 100] on icon at bounding box center [468, 100] width 9 height 9
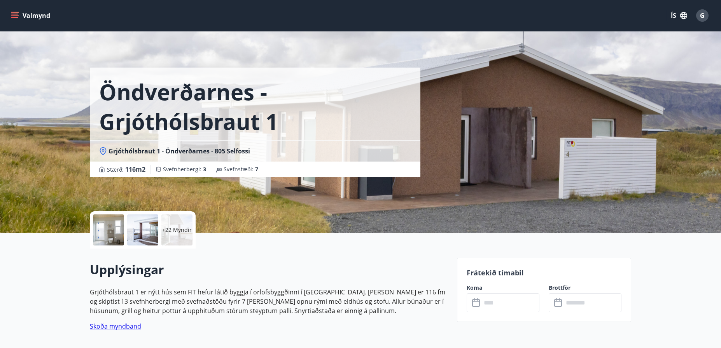
click at [13, 12] on icon "menu" at bounding box center [15, 12] width 9 height 1
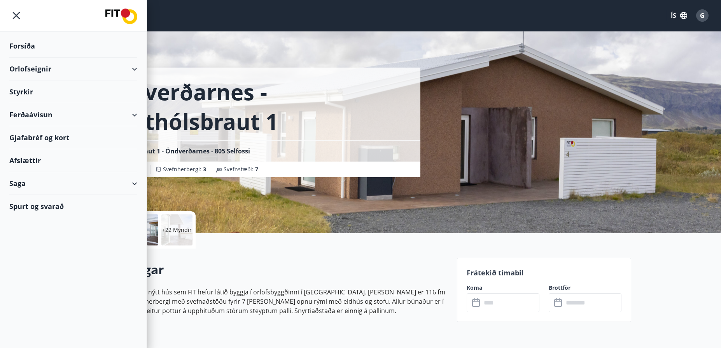
click at [22, 66] on div "Orlofseignir" at bounding box center [73, 69] width 128 height 23
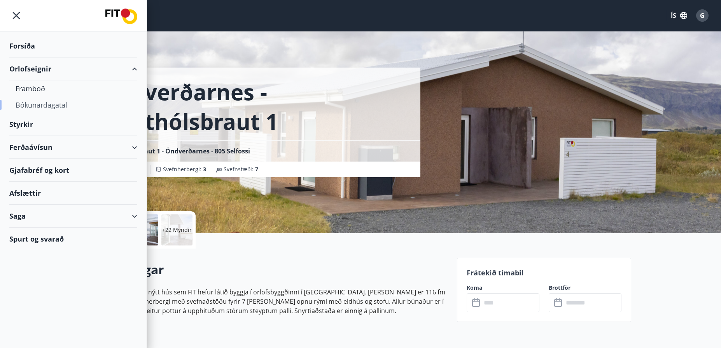
click at [32, 105] on div "Bókunardagatal" at bounding box center [73, 105] width 115 height 16
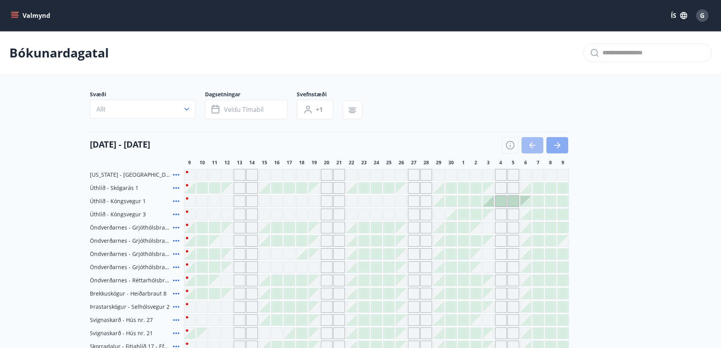
click at [558, 144] on icon "button" at bounding box center [556, 145] width 9 height 9
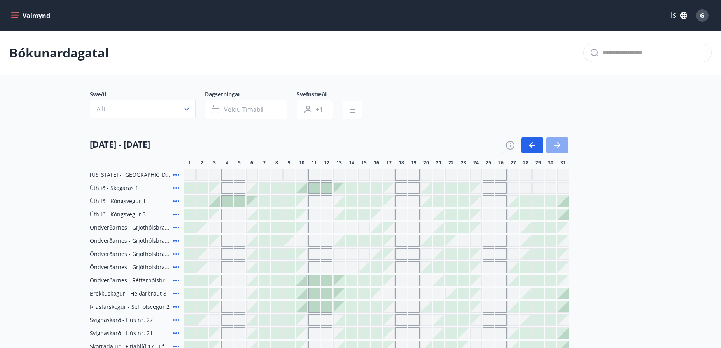
click at [558, 144] on icon "button" at bounding box center [558, 145] width 3 height 6
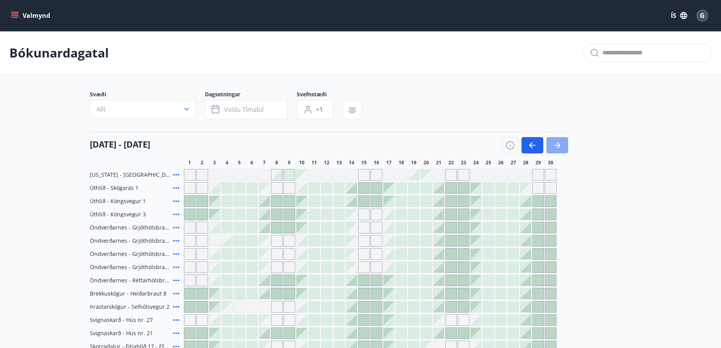
click at [558, 144] on icon "button" at bounding box center [558, 145] width 3 height 6
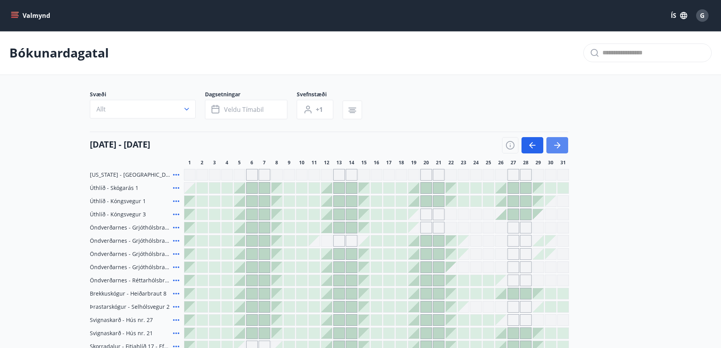
click at [559, 144] on icon "button" at bounding box center [558, 145] width 3 height 6
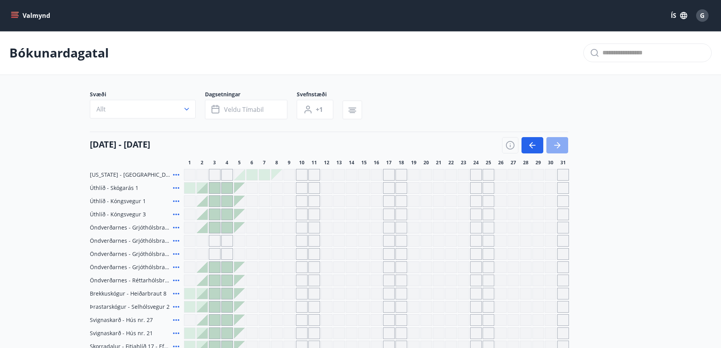
click at [557, 140] on button "button" at bounding box center [557, 145] width 22 height 16
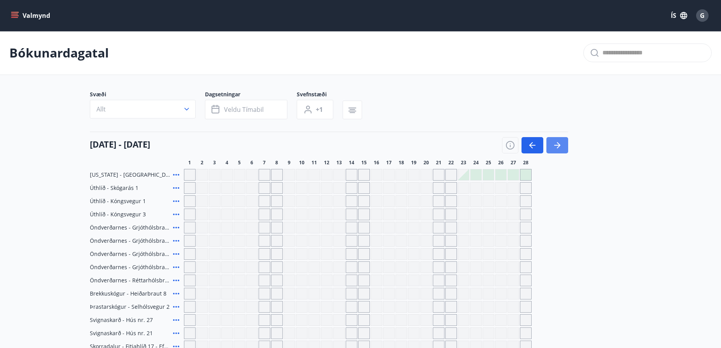
click at [559, 143] on icon "button" at bounding box center [556, 145] width 9 height 9
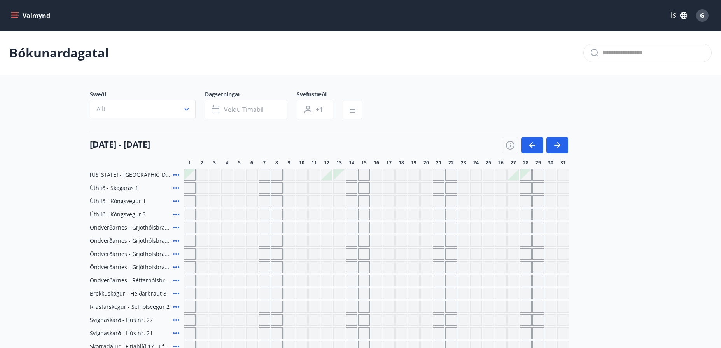
drag, startPoint x: 7, startPoint y: 100, endPoint x: 19, endPoint y: 42, distance: 59.4
click at [8, 100] on main "Bókunardagatal Svæði Allt Dagsetningar Veldu tímabil Svefnstæði +1 [DATE] - [DA…" at bounding box center [360, 304] width 721 height 546
click at [12, 13] on icon "menu" at bounding box center [15, 16] width 8 height 8
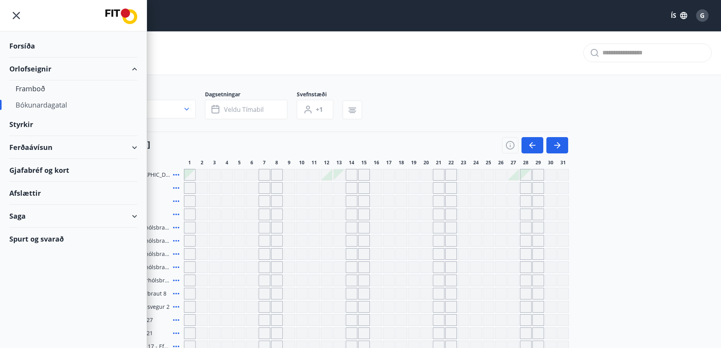
click at [21, 144] on div "Ferðaávísun" at bounding box center [73, 147] width 128 height 23
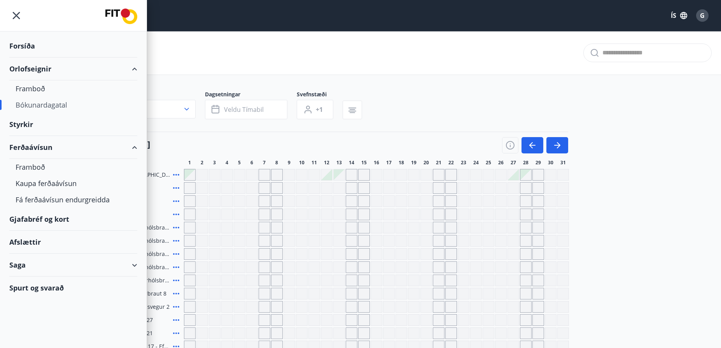
click at [27, 220] on div "Gjafabréf og kort" at bounding box center [73, 219] width 128 height 23
click at [22, 243] on div "Afslættir" at bounding box center [73, 242] width 128 height 23
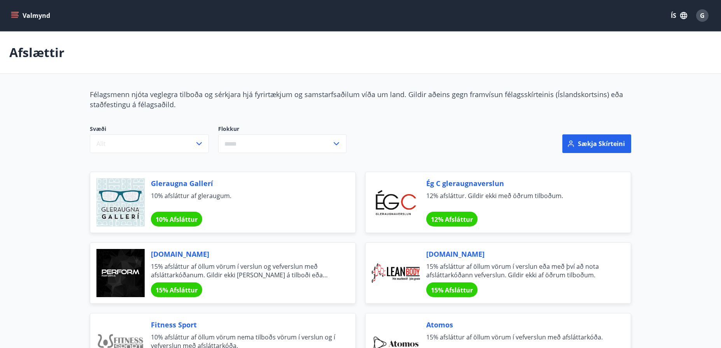
click at [15, 14] on icon "menu" at bounding box center [14, 14] width 7 height 1
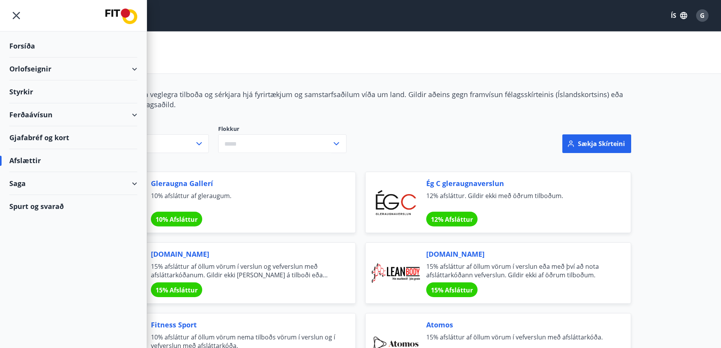
click at [19, 204] on div "Spurt og svarað" at bounding box center [73, 206] width 128 height 23
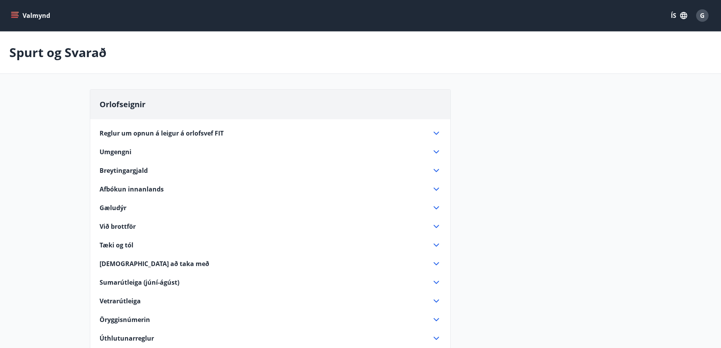
click at [129, 133] on span "Reglur um opnun á leigur á orlofsvef FIT" at bounding box center [162, 133] width 124 height 9
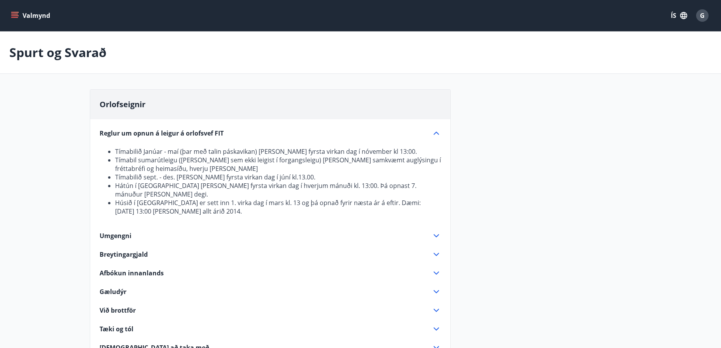
click at [369, 148] on li "Tímabilið Janúar - maí (þar með talin páskavikan) [PERSON_NAME] fyrsta virkan d…" at bounding box center [278, 151] width 326 height 9
click at [138, 186] on li "Hátún í [GEOGRAPHIC_DATA] [PERSON_NAME] fyrsta virkan dag í hverjum mánuði kl. …" at bounding box center [278, 190] width 326 height 17
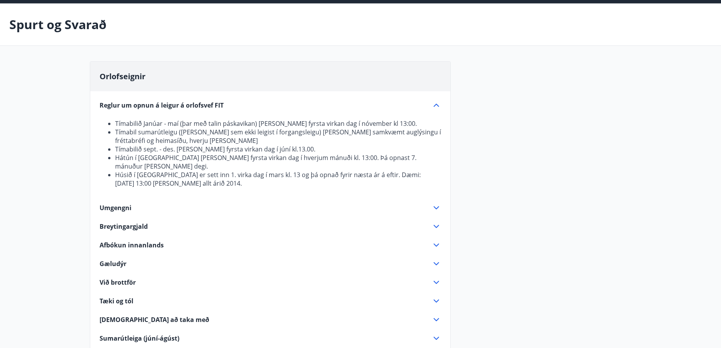
scroll to position [39, 0]
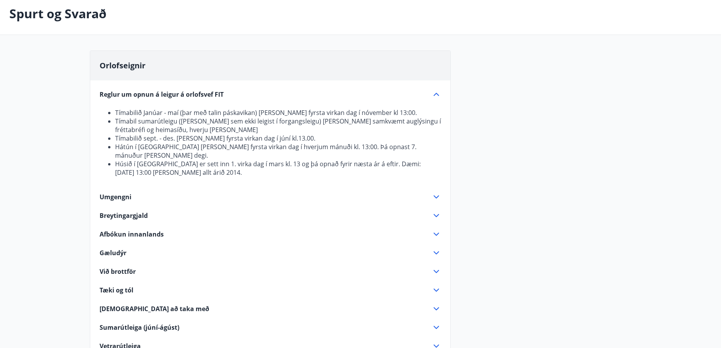
click at [121, 230] on span "Afbókun innanlands" at bounding box center [132, 234] width 64 height 9
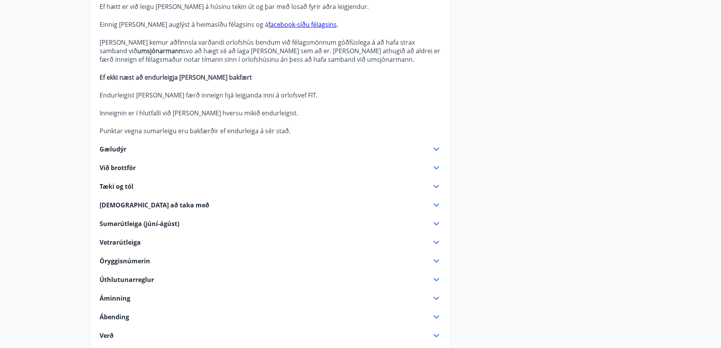
scroll to position [272, 0]
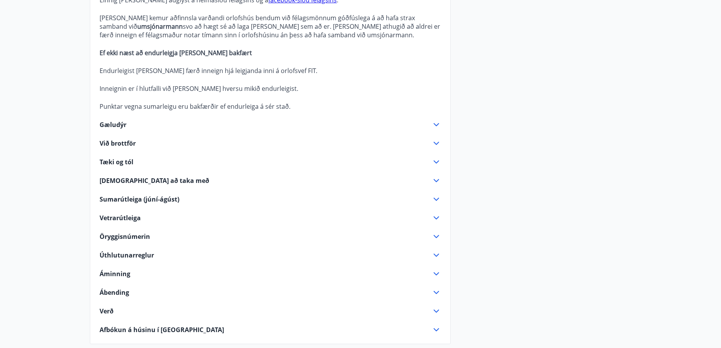
click at [119, 199] on span "Sumarútleiga (júní-ágúst)" at bounding box center [140, 199] width 80 height 9
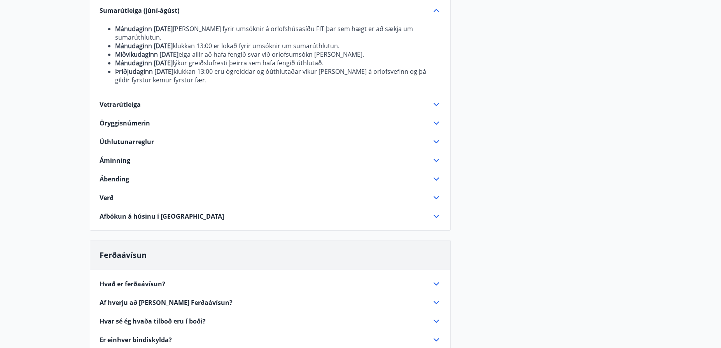
click at [119, 104] on span "Vetrarútleiga" at bounding box center [120, 104] width 41 height 9
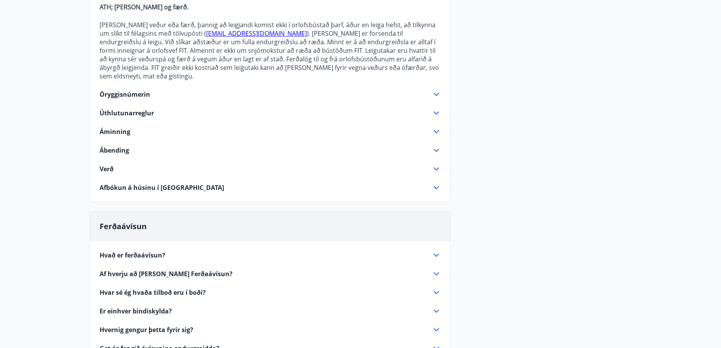
scroll to position [389, 0]
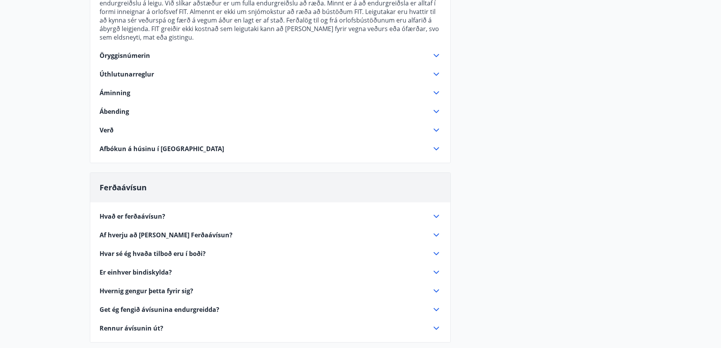
click at [106, 126] on span "Verð" at bounding box center [107, 130] width 14 height 9
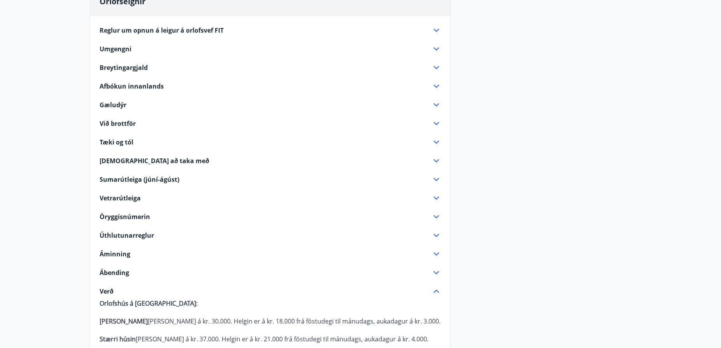
scroll to position [0, 0]
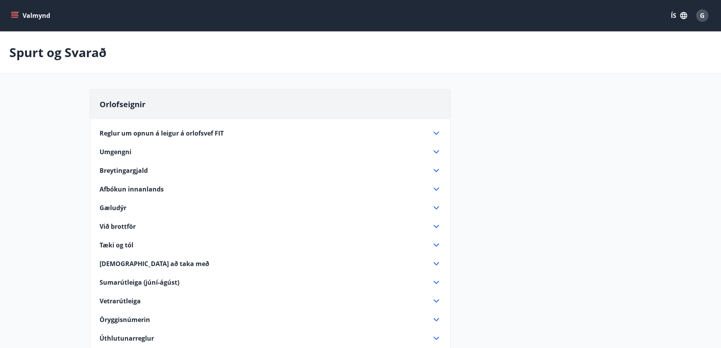
click at [15, 14] on icon "menu" at bounding box center [15, 16] width 8 height 8
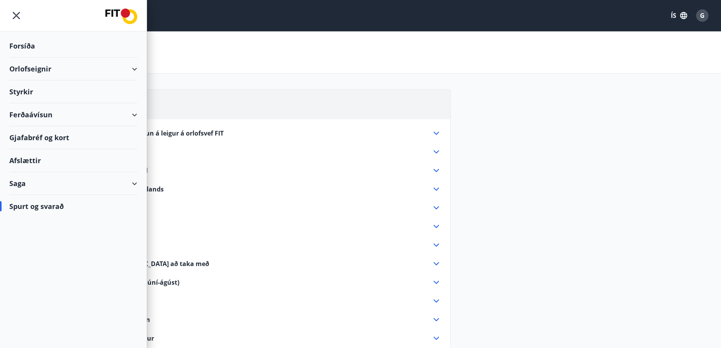
click at [32, 68] on div "Orlofseignir" at bounding box center [73, 69] width 128 height 23
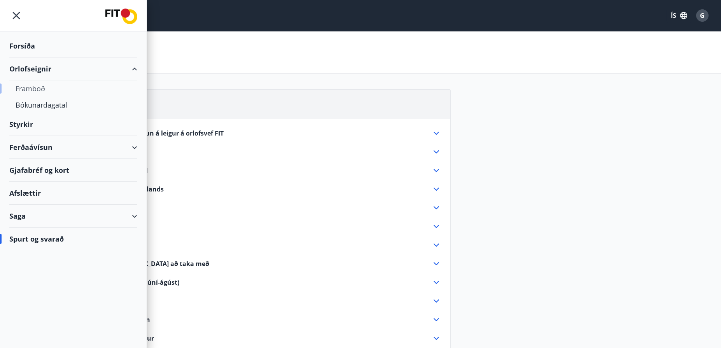
click at [33, 88] on div "Framboð" at bounding box center [73, 88] width 115 height 16
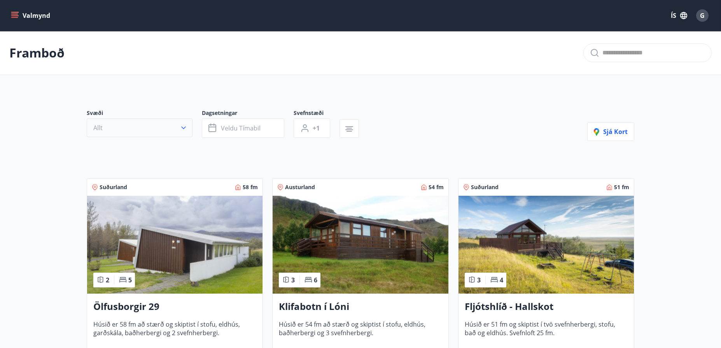
click at [104, 129] on button "Allt" at bounding box center [140, 128] width 106 height 19
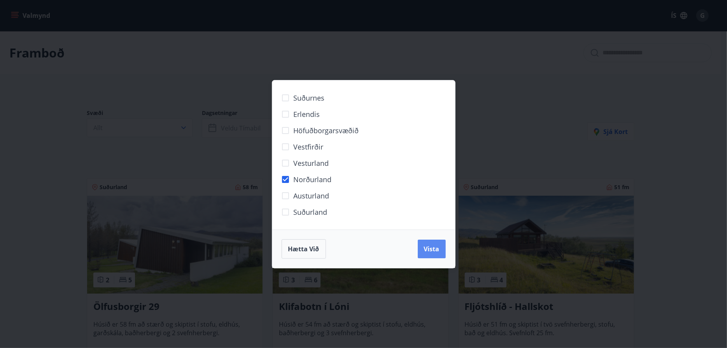
click at [429, 248] on span "Vista" at bounding box center [432, 249] width 16 height 9
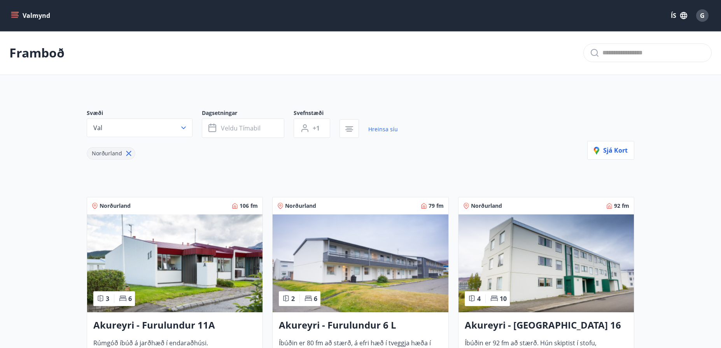
drag, startPoint x: 129, startPoint y: 150, endPoint x: 128, endPoint y: 157, distance: 6.7
click at [128, 151] on icon at bounding box center [128, 153] width 9 height 9
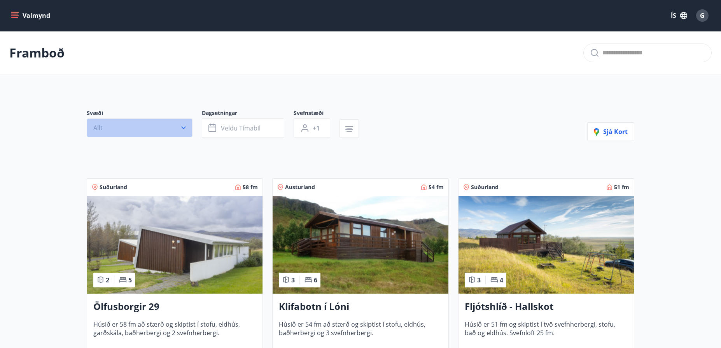
click at [150, 127] on button "Allt" at bounding box center [140, 128] width 106 height 19
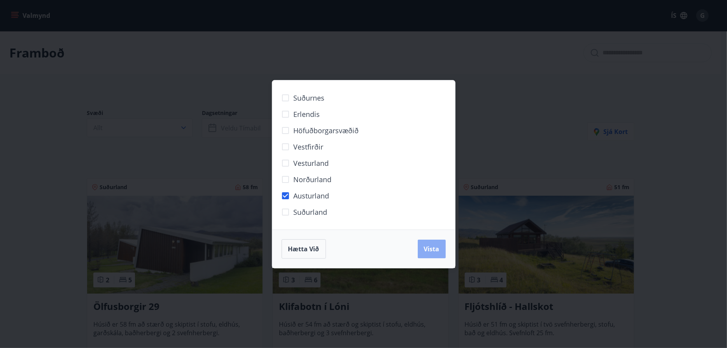
click at [439, 248] on span "Vista" at bounding box center [432, 249] width 16 height 9
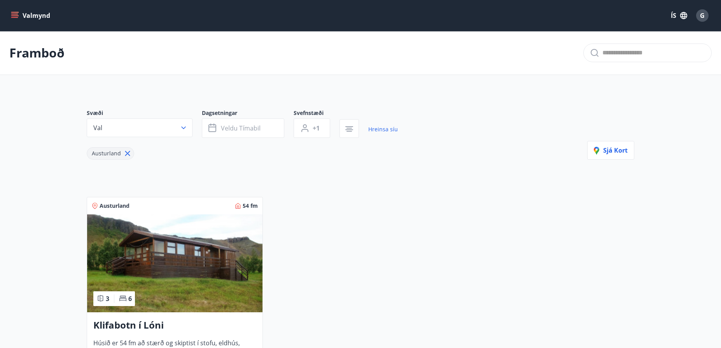
click at [125, 153] on icon at bounding box center [127, 153] width 9 height 9
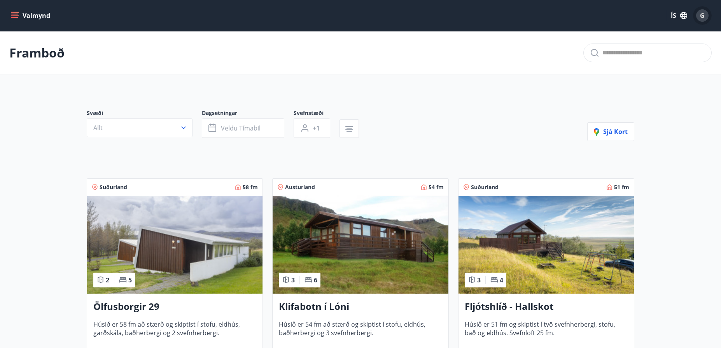
click at [700, 14] on span "G" at bounding box center [702, 15] width 5 height 9
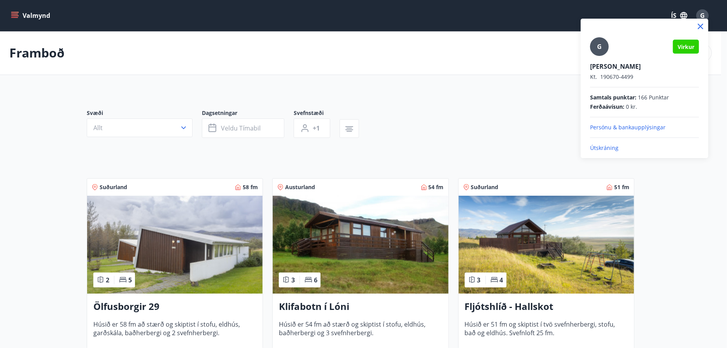
click at [602, 149] on p "Útskráning" at bounding box center [644, 148] width 109 height 8
